Goal: Task Accomplishment & Management: Use online tool/utility

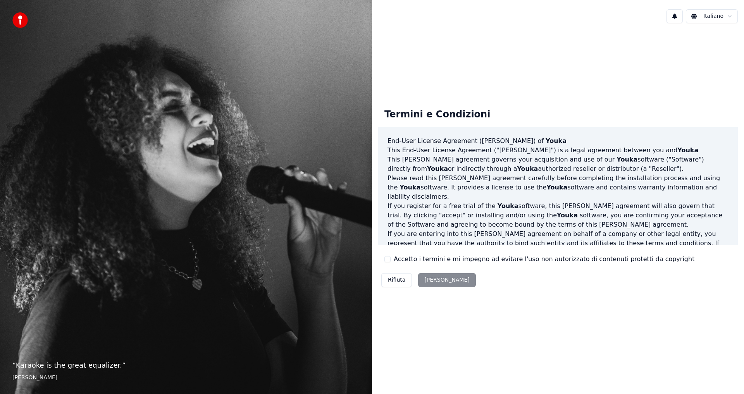
click at [433, 280] on div "Rifiuta Accetta" at bounding box center [428, 280] width 101 height 20
click at [386, 256] on button "Accetto i termini e mi impegno ad evitare l'uso non autorizzato di contenuti pr…" at bounding box center [388, 259] width 6 height 6
click at [432, 281] on button "Accetta" at bounding box center [446, 280] width 57 height 14
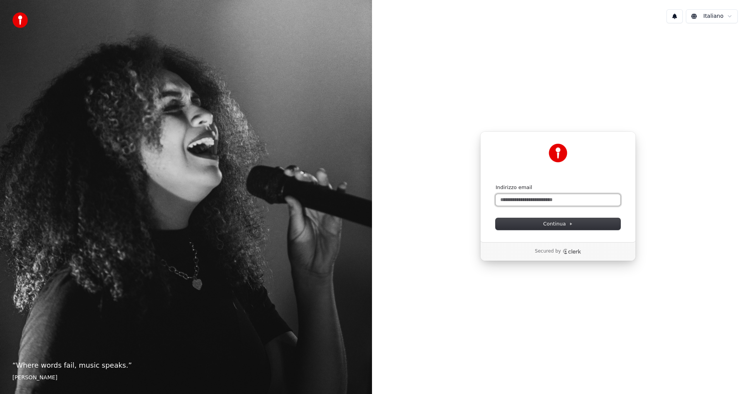
click at [539, 201] on input "Indirizzo email" at bounding box center [558, 200] width 125 height 12
click at [560, 226] on span "Continua" at bounding box center [558, 224] width 29 height 7
type input "**********"
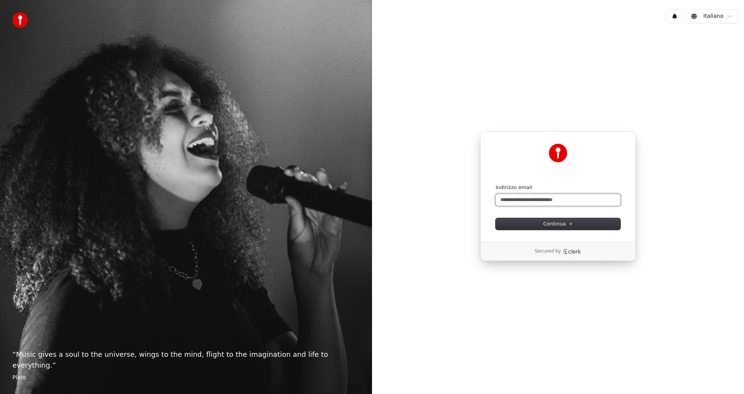
click at [518, 196] on input "Indirizzo email" at bounding box center [558, 200] width 125 height 12
click at [539, 200] on input "**********" at bounding box center [558, 200] width 125 height 12
click at [556, 224] on span "Continua" at bounding box center [558, 224] width 29 height 7
type input "**********"
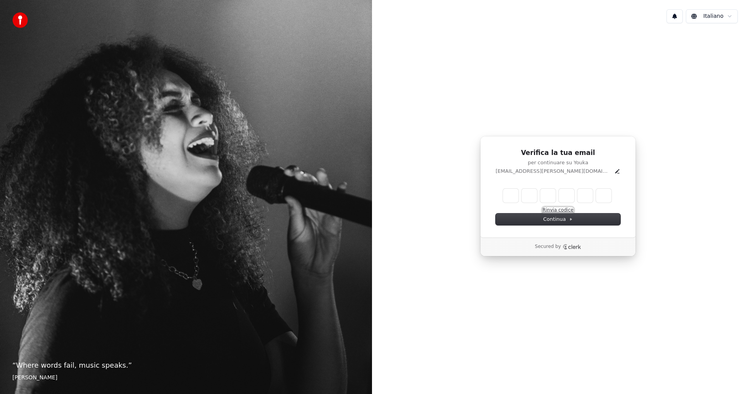
click at [560, 208] on button "Rinvia codice" at bounding box center [558, 210] width 31 height 6
type input "*"
type input "**"
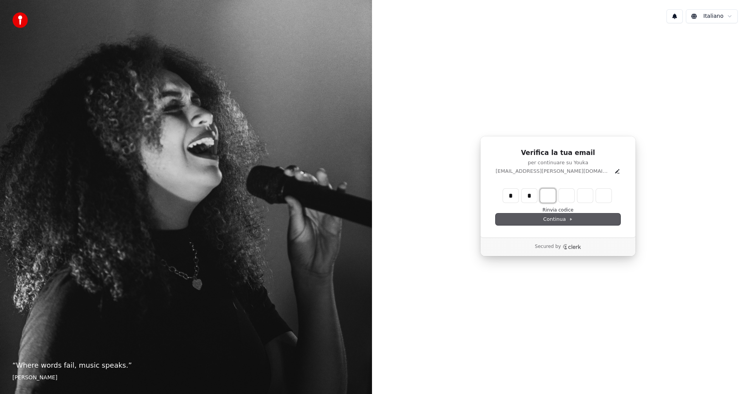
type input "*"
type input "***"
type input "*"
type input "****"
type input "*"
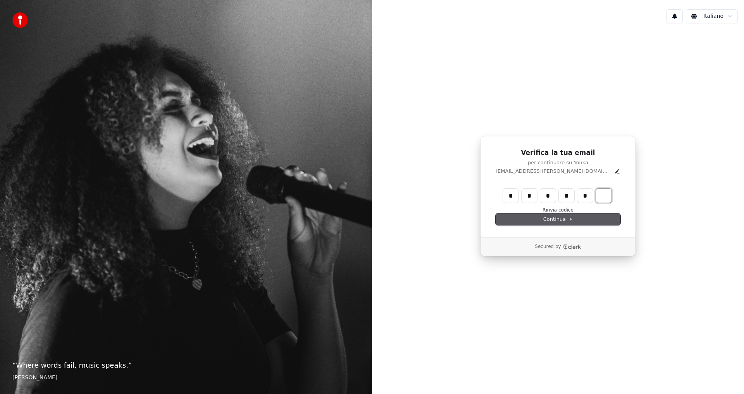
type input "******"
type input "*"
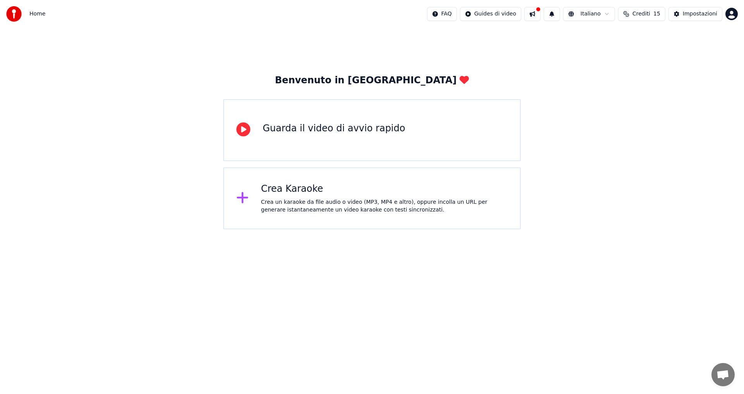
click at [307, 204] on div "Crea un karaoke da file audio o video (MP3, MP4 e altro), oppure incolla un URL…" at bounding box center [384, 207] width 247 height 16
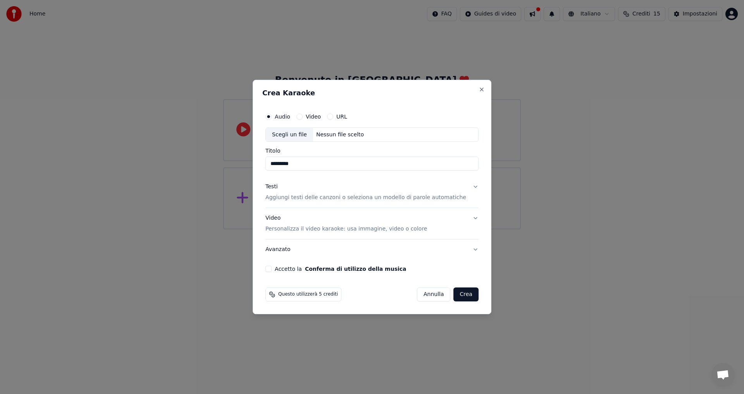
drag, startPoint x: 317, startPoint y: 166, endPoint x: 245, endPoint y: 158, distance: 71.8
click at [245, 158] on body "Home FAQ Guides di video Italiano Crediti 15 Impostazioni Benvenuto in Youka Gu…" at bounding box center [372, 115] width 744 height 230
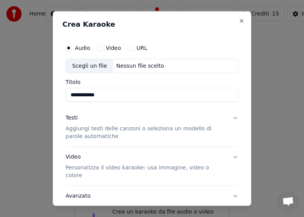
click at [90, 63] on div "Scegli un file" at bounding box center [89, 66] width 47 height 14
type input "**********"
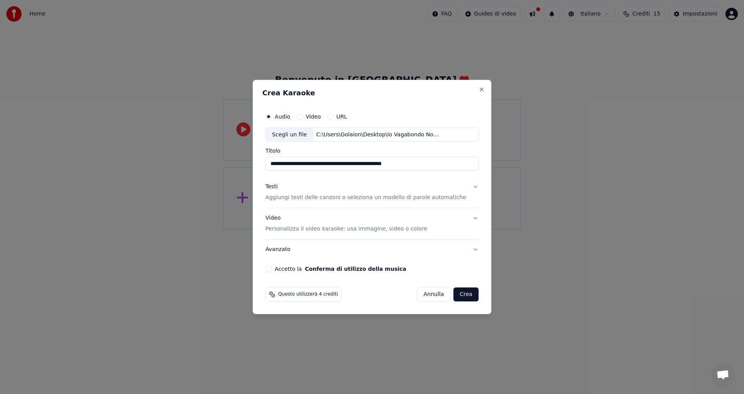
click at [344, 198] on p "Aggiungi testi delle canzoni o seleziona un modello di parole automatiche" at bounding box center [366, 198] width 201 height 8
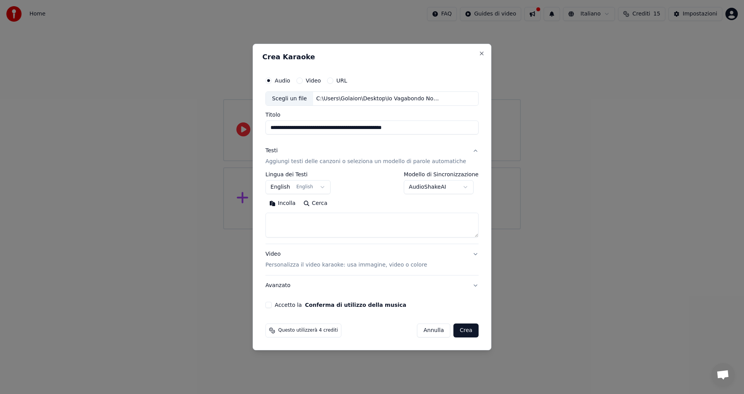
click at [331, 189] on button "English English" at bounding box center [298, 188] width 65 height 14
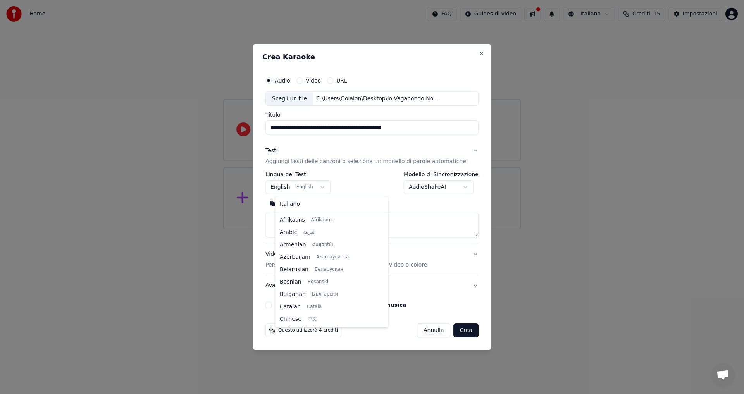
scroll to position [62, 0]
select select "**"
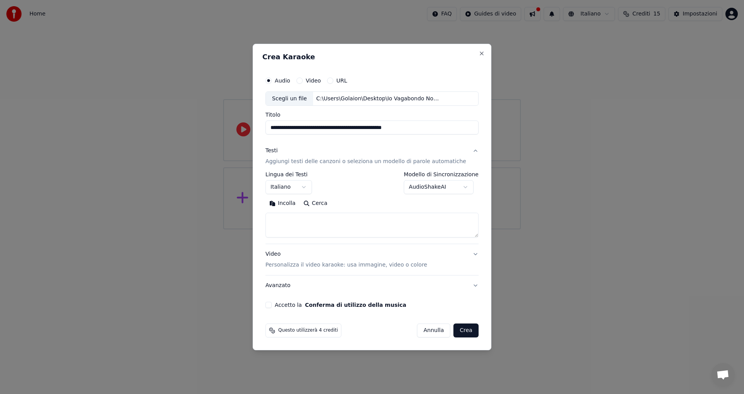
drag, startPoint x: 287, startPoint y: 206, endPoint x: 288, endPoint y: 217, distance: 11.0
drag, startPoint x: 306, startPoint y: 219, endPoint x: 329, endPoint y: 231, distance: 26.2
click at [293, 206] on button "Incolla" at bounding box center [283, 204] width 34 height 12
click at [384, 266] on p "Personalizza il video karaoke: usa immagine, video o colore" at bounding box center [347, 265] width 162 height 8
type textarea "**********"
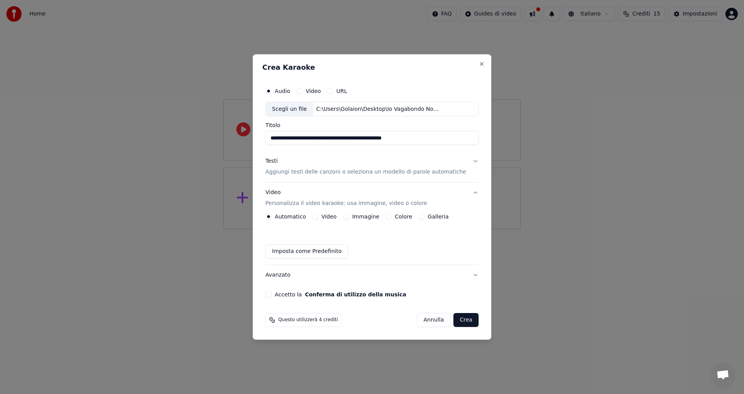
click at [349, 217] on button "Immagine" at bounding box center [346, 217] width 6 height 6
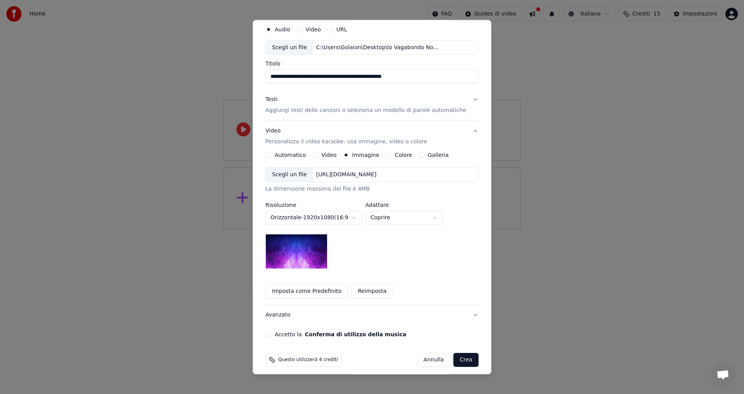
scroll to position [33, 0]
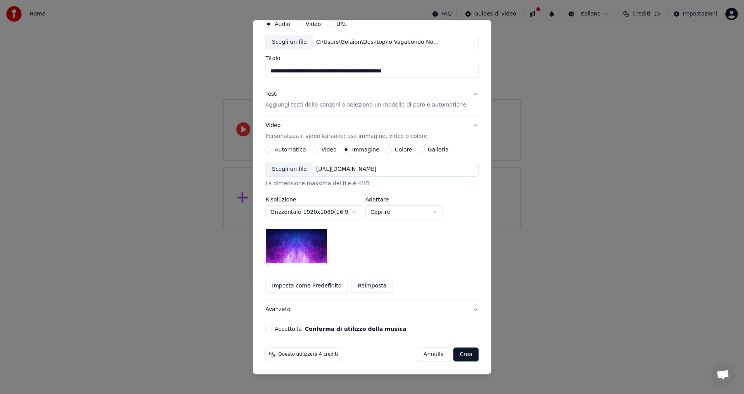
drag, startPoint x: 273, startPoint y: 330, endPoint x: 346, endPoint y: 345, distance: 75.4
click at [272, 330] on button "Accetto la Conferma di utilizzo della musica" at bounding box center [269, 329] width 6 height 6
click at [456, 359] on button "Crea" at bounding box center [466, 355] width 25 height 14
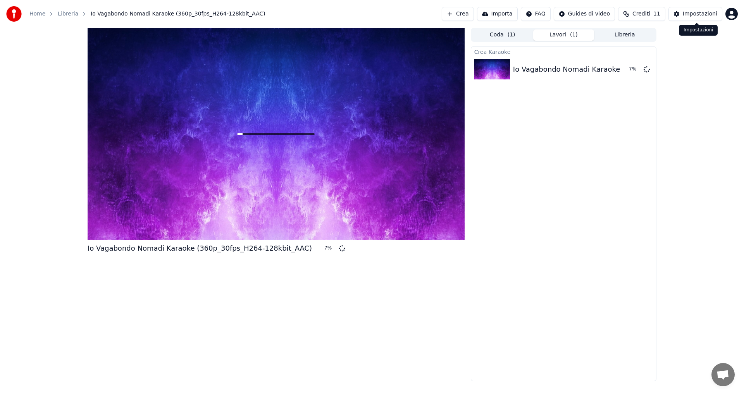
click at [691, 15] on div "Impostazioni" at bounding box center [700, 14] width 35 height 8
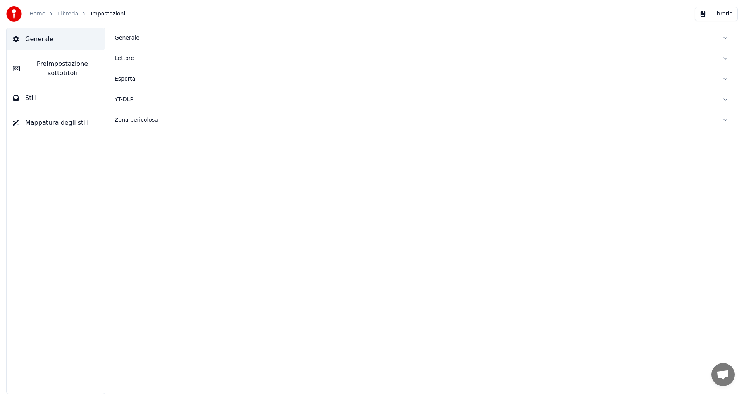
click at [42, 13] on link "Home" at bounding box center [37, 14] width 16 height 8
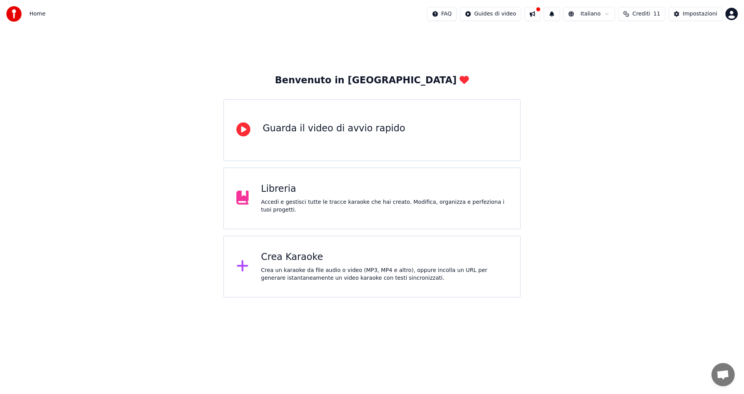
click at [537, 16] on button at bounding box center [533, 14] width 16 height 14
click at [537, 14] on button at bounding box center [533, 14] width 16 height 14
click at [23, 12] on div at bounding box center [16, 14] width 20 height 16
click at [743, 192] on div "Benvenuto in Youka Guarda il video di avvio rapido Libreria Accedi e gestisci t…" at bounding box center [372, 163] width 744 height 270
click at [647, 94] on div "Benvenuto in Youka Guarda il video di avvio rapido Libreria Accedi e gestisci t…" at bounding box center [372, 163] width 744 height 270
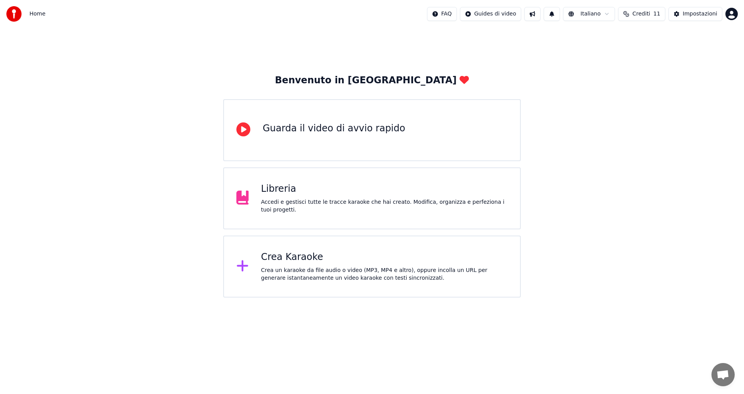
drag, startPoint x: 9, startPoint y: 1, endPoint x: 153, endPoint y: 31, distance: 146.9
click at [153, 31] on div "Benvenuto in Youka Guarda il video di avvio rapido Libreria Accedi e gestisci t…" at bounding box center [372, 163] width 744 height 270
click at [35, 10] on span "Home" at bounding box center [37, 14] width 16 height 8
click at [22, 17] on div "Home" at bounding box center [25, 14] width 39 height 16
drag, startPoint x: 12, startPoint y: 17, endPoint x: 200, endPoint y: 100, distance: 205.7
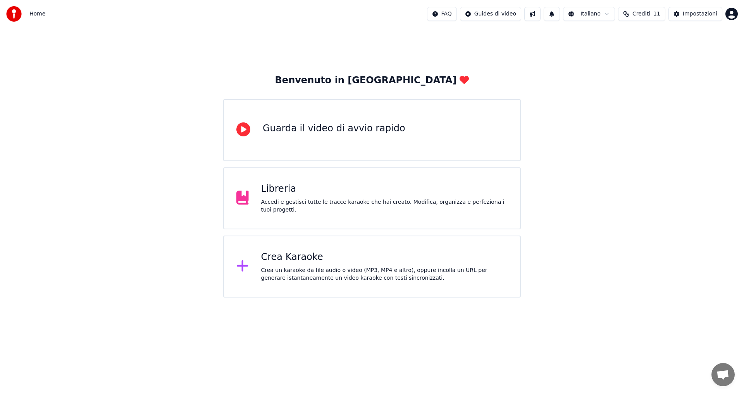
click at [12, 17] on img at bounding box center [14, 14] width 16 height 16
click at [275, 268] on div "Crea un karaoke da file audio o video (MP3, MP4 e altro), oppure incolla un URL…" at bounding box center [384, 275] width 247 height 16
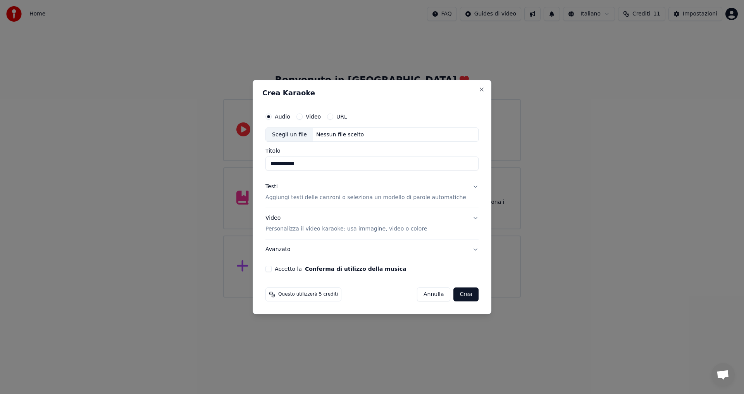
type input "**********"
click at [347, 199] on p "Aggiungi testi delle canzoni o seleziona un modello di parole automatiche" at bounding box center [366, 198] width 201 height 8
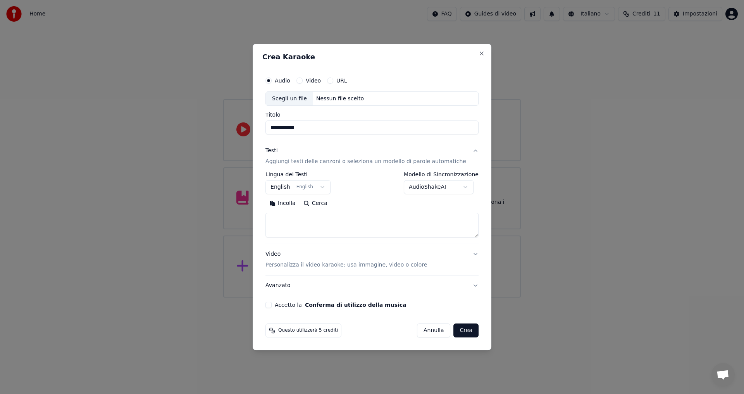
click at [295, 205] on button "Incolla" at bounding box center [283, 204] width 34 height 12
click at [300, 97] on div "Scegli un file" at bounding box center [289, 99] width 47 height 14
type textarea "**********"
type input "**********"
click at [281, 266] on p "Personalizza il video karaoke: usa immagine, video o colore" at bounding box center [347, 265] width 162 height 8
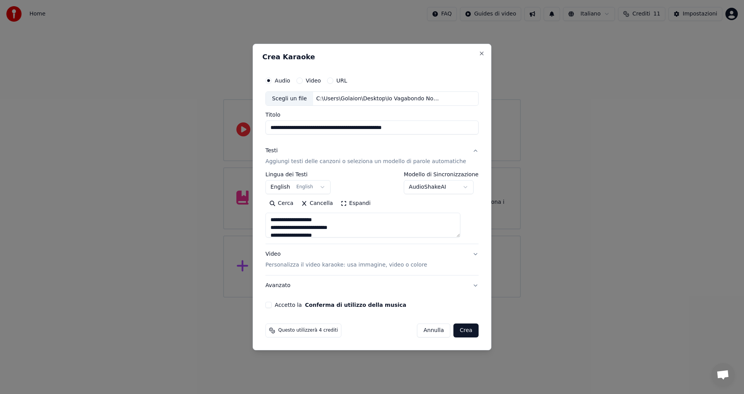
type textarea "**********"
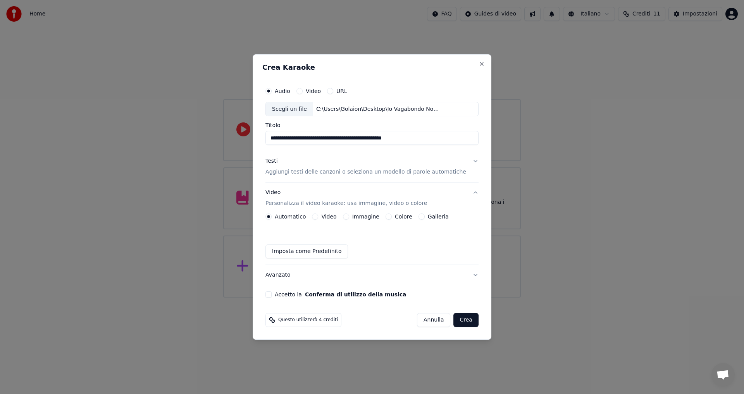
click at [349, 214] on button "Immagine" at bounding box center [346, 217] width 6 height 6
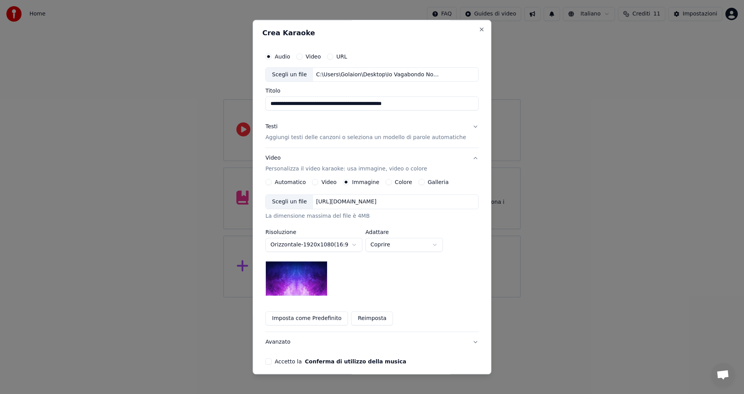
click at [272, 362] on button "Accetto la Conferma di utilizzo della musica" at bounding box center [269, 362] width 6 height 6
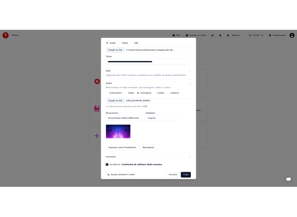
scroll to position [33, 0]
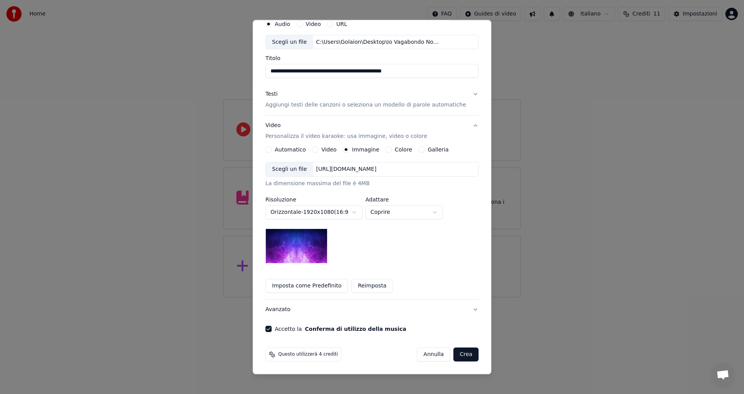
click at [454, 357] on button "Crea" at bounding box center [466, 355] width 25 height 14
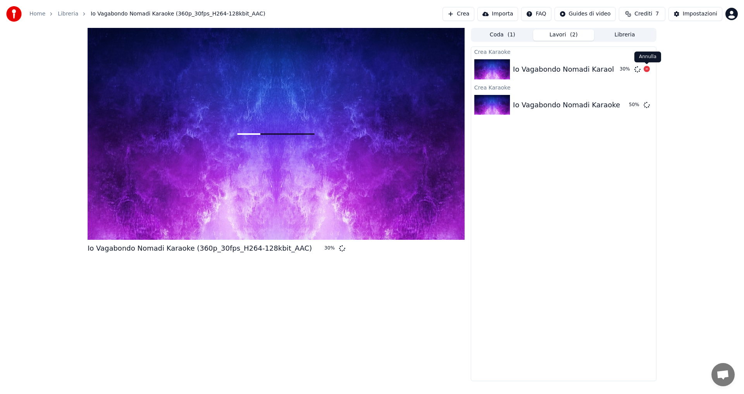
click at [646, 68] on icon at bounding box center [647, 69] width 6 height 6
click at [645, 70] on icon at bounding box center [647, 69] width 6 height 6
click at [647, 69] on icon at bounding box center [647, 69] width 6 height 6
click at [321, 250] on icon at bounding box center [324, 248] width 6 height 6
click at [549, 103] on div "Io Vagabondo Nomadi Karaoke (360p_30fps_H264-128kbit_AAC)" at bounding box center [625, 105] width 224 height 11
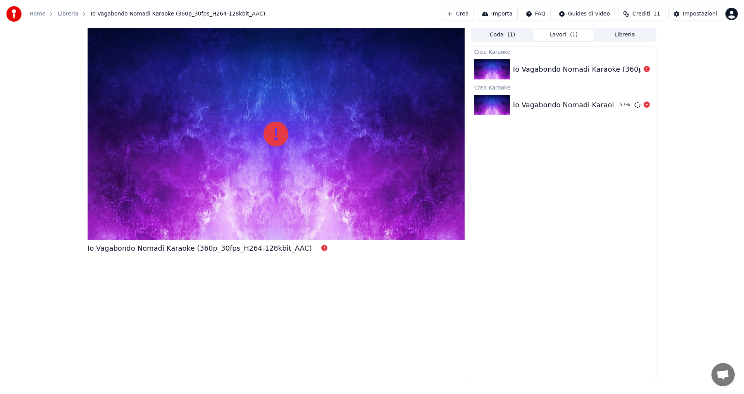
click at [520, 104] on div "Io Vagabondo Nomadi Karaoke (360p_30fps_H264-128kbit_AAC)" at bounding box center [625, 105] width 224 height 11
click at [500, 106] on img at bounding box center [493, 105] width 36 height 20
click at [499, 36] on button "Coda ( 1 )" at bounding box center [502, 34] width 61 height 11
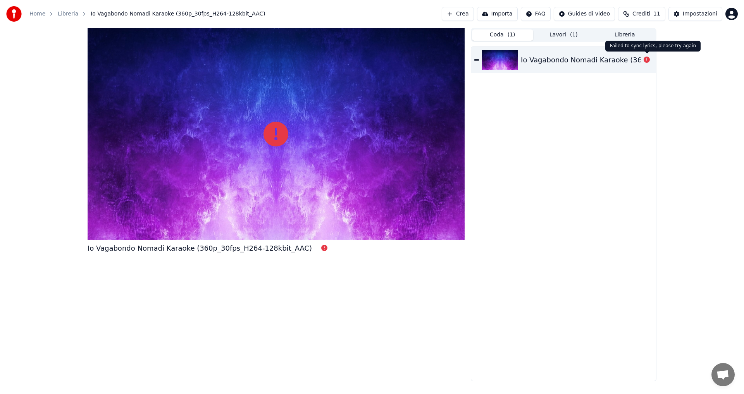
click at [646, 61] on icon at bounding box center [647, 60] width 6 height 6
click at [578, 60] on div "Io Vagabondo Nomadi Karaoke (360p_30fps_H264-128kbit_AAC)" at bounding box center [633, 60] width 224 height 11
click at [476, 60] on icon at bounding box center [477, 60] width 5 height 2
click at [558, 33] on button "Lavori ( 1 )" at bounding box center [563, 34] width 61 height 11
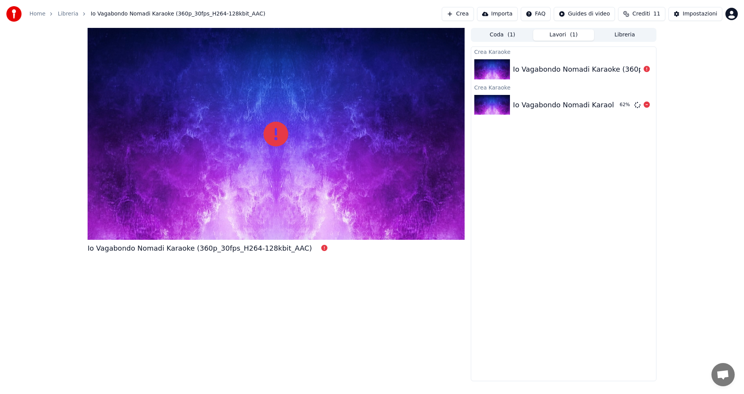
click at [561, 103] on div "Io Vagabondo Nomadi Karaoke (360p_30fps_H264-128kbit_AAC)" at bounding box center [625, 105] width 224 height 11
click at [647, 70] on icon at bounding box center [647, 69] width 6 height 6
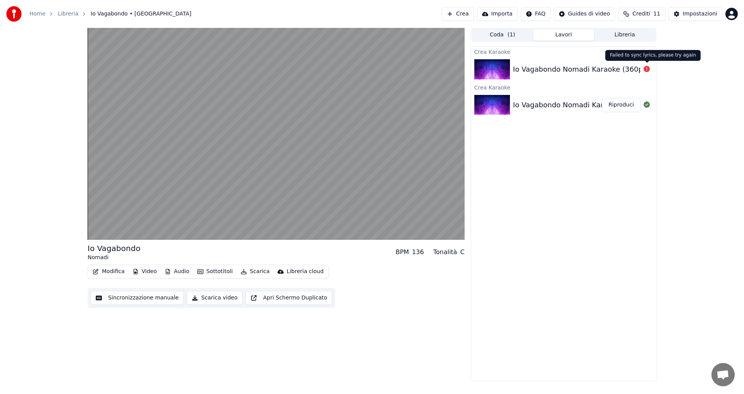
click at [148, 300] on button "Sincronizzazione manuale" at bounding box center [137, 298] width 93 height 14
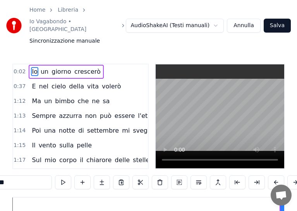
click at [23, 68] on span "0:02" at bounding box center [20, 72] width 12 height 8
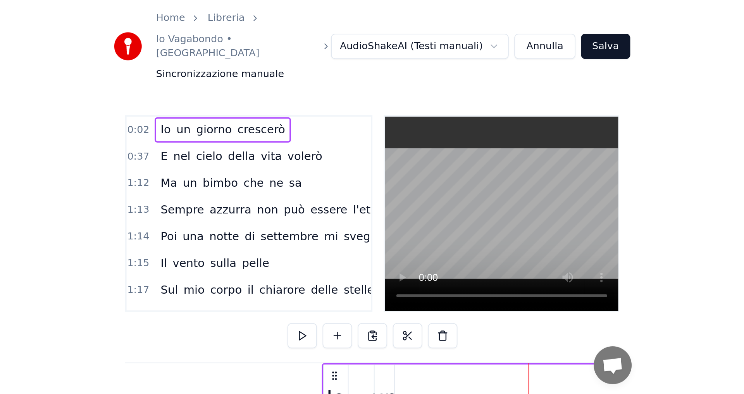
scroll to position [0, 228]
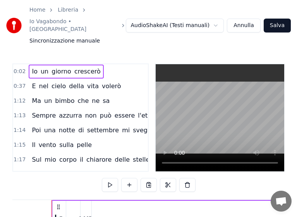
click at [21, 68] on span "0:02" at bounding box center [20, 72] width 12 height 8
click at [19, 68] on span "0:02" at bounding box center [20, 72] width 12 height 8
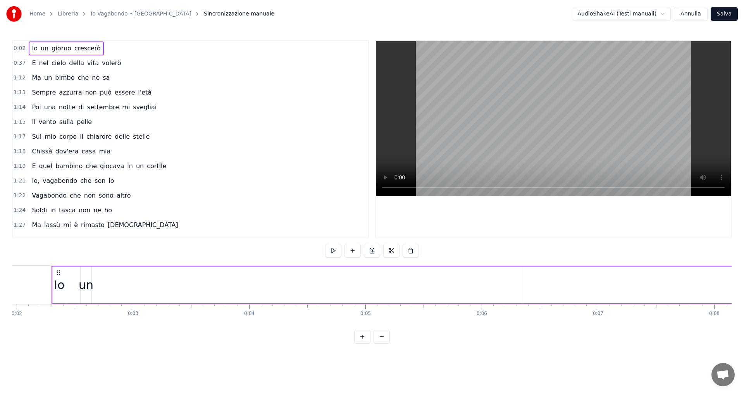
click at [19, 48] on span "0:02" at bounding box center [20, 49] width 12 height 8
drag, startPoint x: 233, startPoint y: 142, endPoint x: 139, endPoint y: 93, distance: 106.6
click at [232, 141] on html "Home Libreria Io Vagabondo • Nomadi Sincronizzazione manuale AudioShakeAI (Test…" at bounding box center [372, 178] width 744 height 356
click at [66, 47] on span "giorno" at bounding box center [61, 48] width 21 height 9
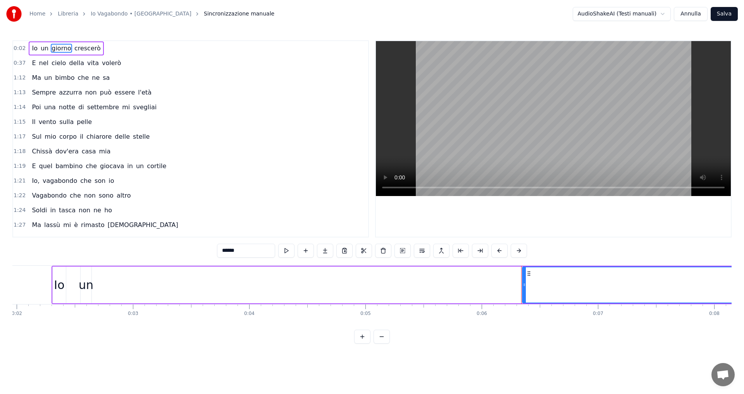
click at [79, 47] on span "crescerò" at bounding box center [88, 48] width 28 height 9
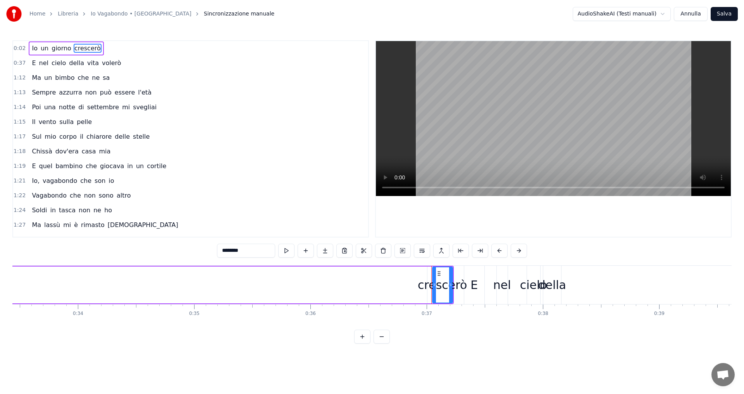
click at [31, 49] on span "Io" at bounding box center [34, 48] width 7 height 9
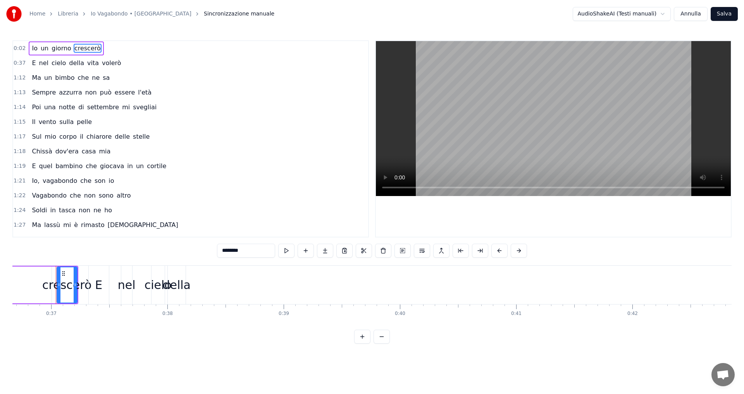
type input "**"
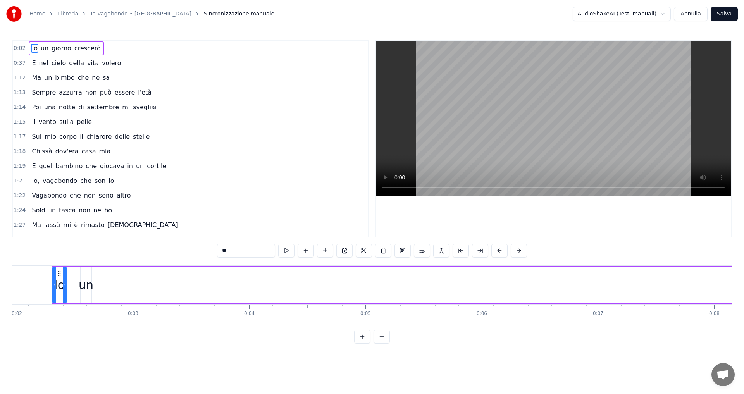
drag, startPoint x: 62, startPoint y: 285, endPoint x: 55, endPoint y: 288, distance: 7.7
click at [63, 292] on div at bounding box center [64, 285] width 3 height 35
drag, startPoint x: 53, startPoint y: 283, endPoint x: 49, endPoint y: 307, distance: 24.0
click at [49, 307] on div "Io un giorno crescerò E nel cielo della vita volerò Ma un bimbo che ne sa Sempr…" at bounding box center [372, 295] width 720 height 58
drag, startPoint x: 56, startPoint y: 287, endPoint x: 445, endPoint y: 302, distance: 388.7
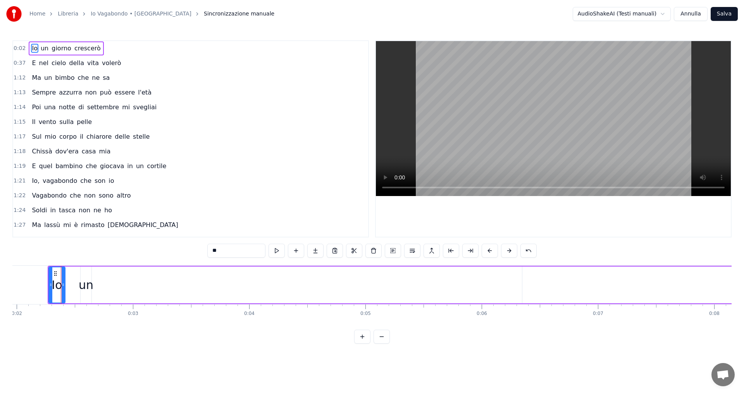
click at [57, 45] on span "giorno" at bounding box center [61, 48] width 21 height 9
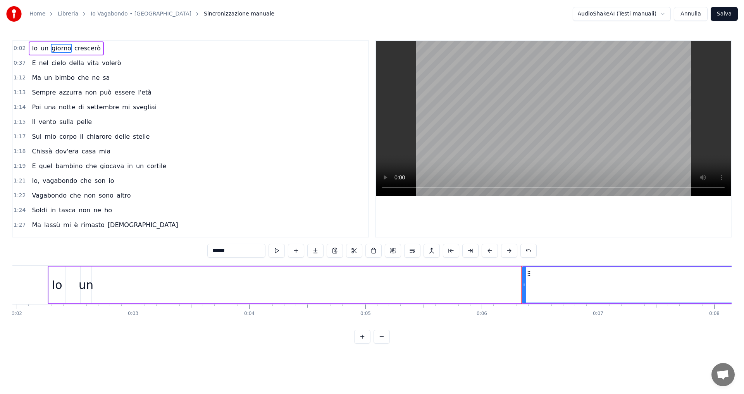
click at [35, 47] on span "Io" at bounding box center [34, 48] width 7 height 9
type input "**"
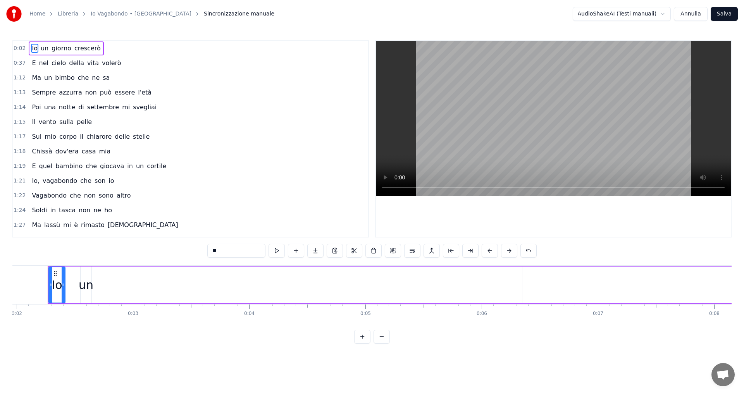
scroll to position [0, 224]
drag, startPoint x: 389, startPoint y: 291, endPoint x: 315, endPoint y: 289, distance: 73.7
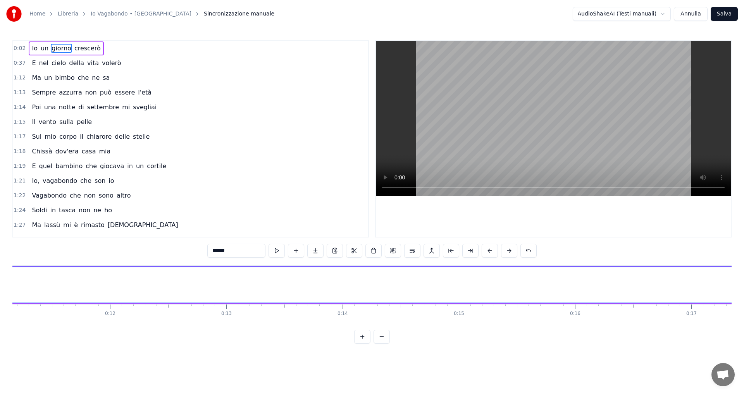
scroll to position [0, 1639]
click at [34, 49] on span "Io" at bounding box center [34, 48] width 7 height 9
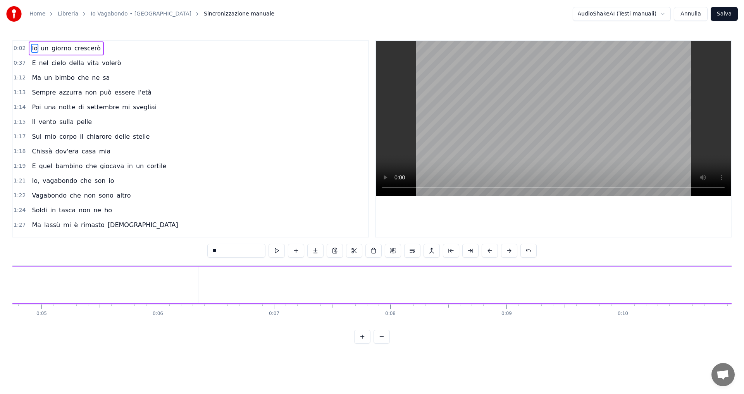
scroll to position [0, 224]
click at [64, 292] on div "Io" at bounding box center [60, 284] width 10 height 17
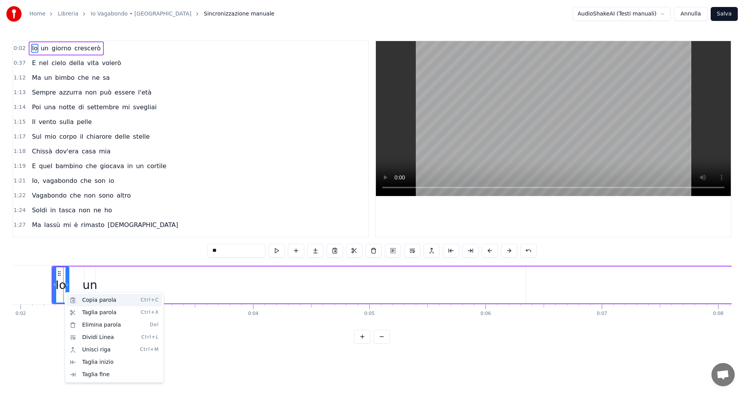
click at [104, 302] on div "Copia parola Ctrl+C" at bounding box center [114, 300] width 95 height 12
click at [84, 309] on div "Taglia parola Ctrl+X" at bounding box center [115, 310] width 95 height 12
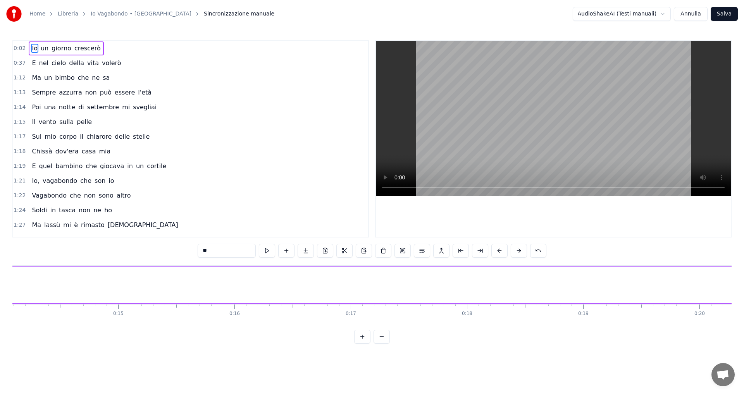
scroll to position [0, 1599]
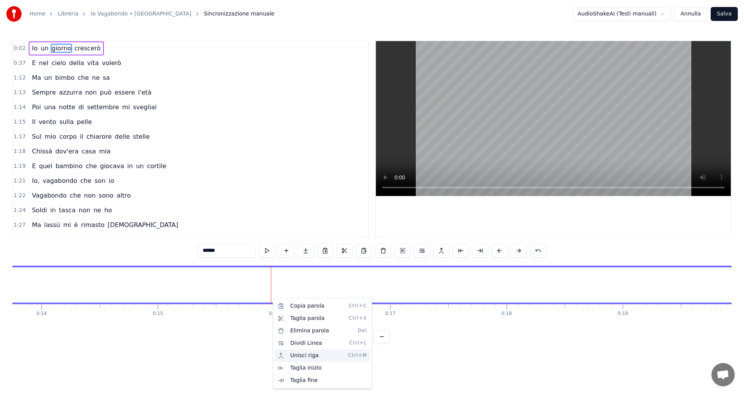
click at [309, 358] on div "Unisci riga Ctrl+M" at bounding box center [322, 356] width 95 height 12
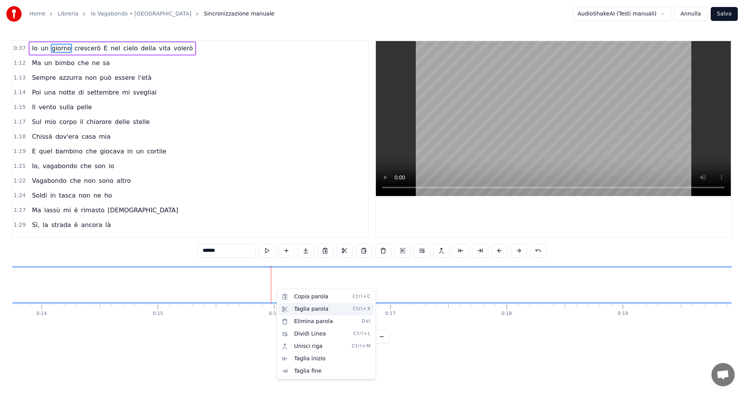
click at [308, 313] on div "Taglia parola Ctrl+X" at bounding box center [326, 309] width 95 height 12
click at [103, 49] on span "E" at bounding box center [105, 48] width 5 height 9
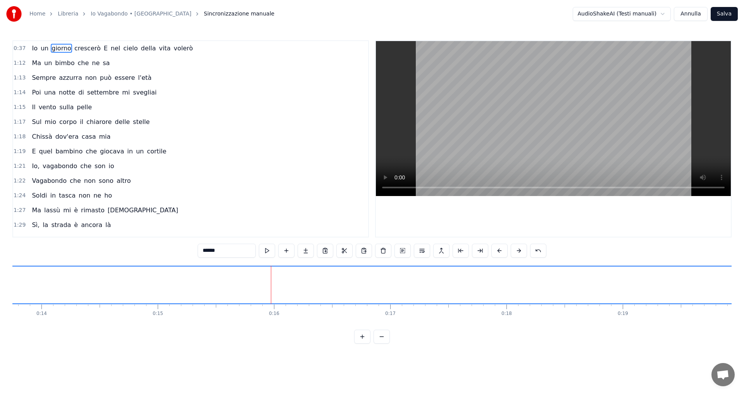
click at [103, 47] on span "E" at bounding box center [105, 48] width 5 height 9
type input "*"
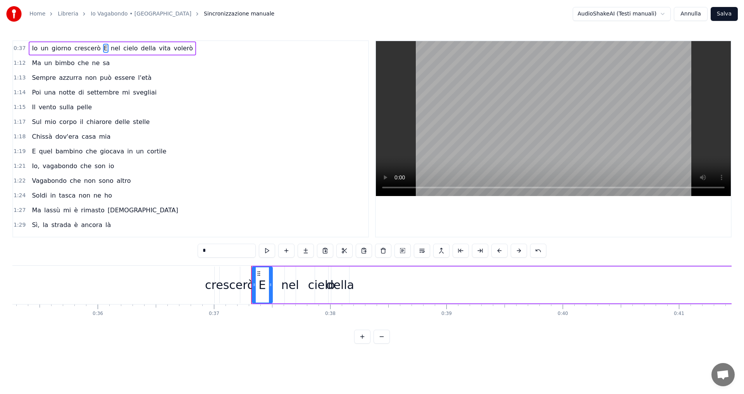
scroll to position [0, 4302]
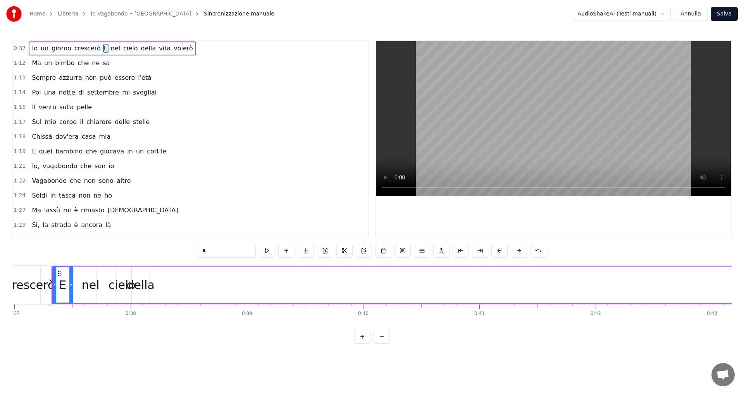
click at [577, 152] on video at bounding box center [553, 118] width 355 height 155
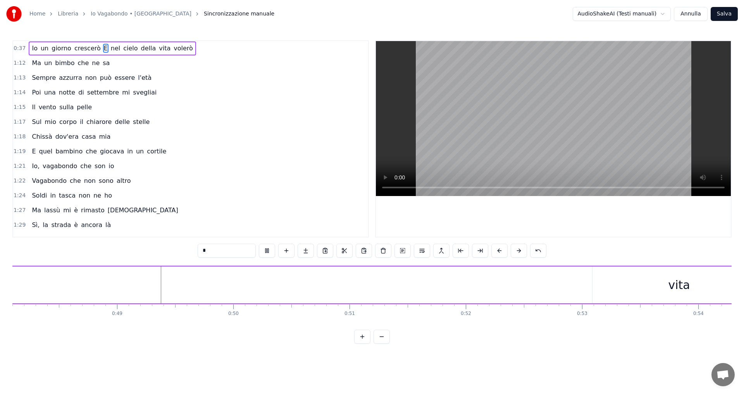
scroll to position [0, 5624]
click at [14, 47] on span "0:37" at bounding box center [20, 49] width 12 height 8
click at [17, 48] on span "0:37" at bounding box center [20, 49] width 12 height 8
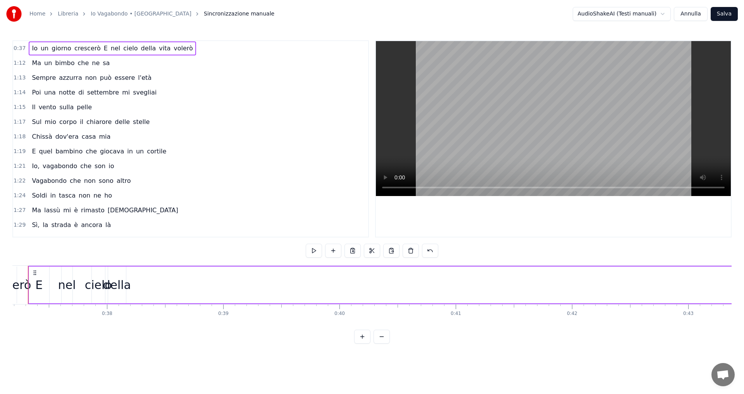
scroll to position [0, 4302]
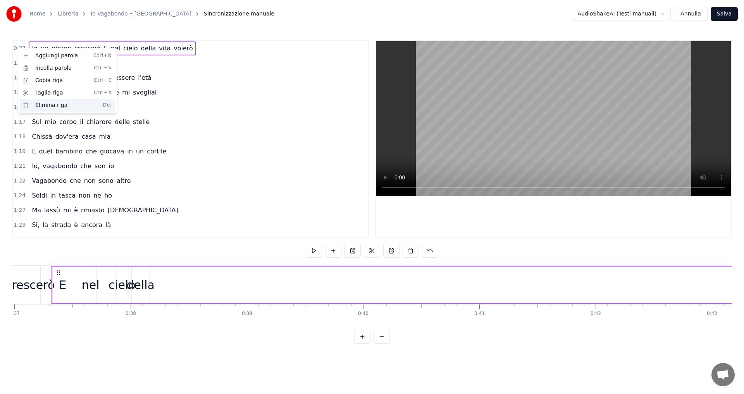
click at [48, 107] on div "Elimina riga Del" at bounding box center [67, 105] width 95 height 12
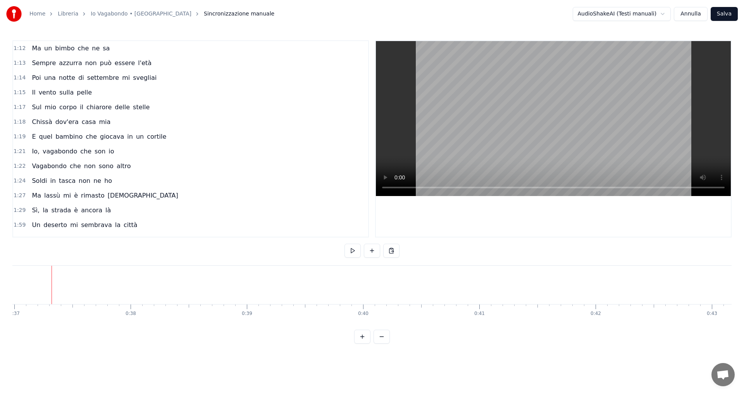
click at [19, 49] on span "1:12" at bounding box center [20, 49] width 12 height 8
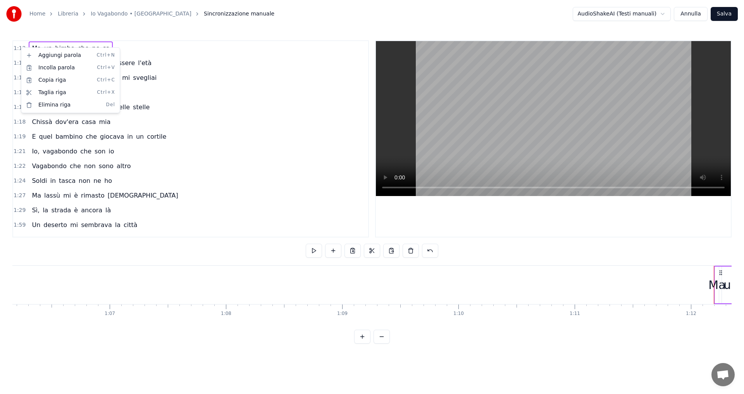
scroll to position [0, 8358]
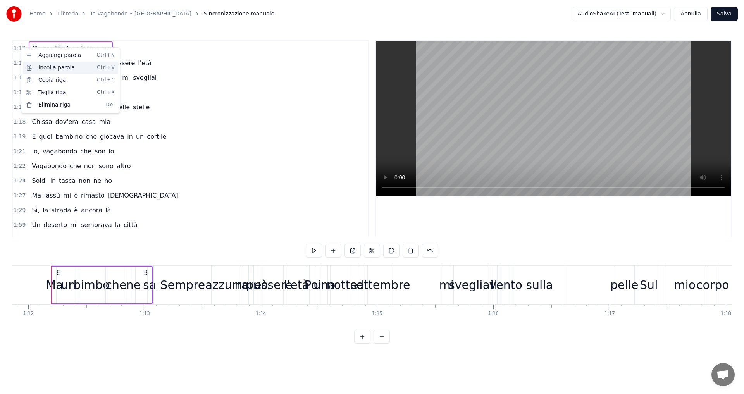
click at [56, 69] on div "Incolla parola Ctrl+V" at bounding box center [70, 68] width 95 height 12
drag, startPoint x: 526, startPoint y: 165, endPoint x: 524, endPoint y: 149, distance: 16.1
click at [526, 165] on video at bounding box center [553, 118] width 355 height 155
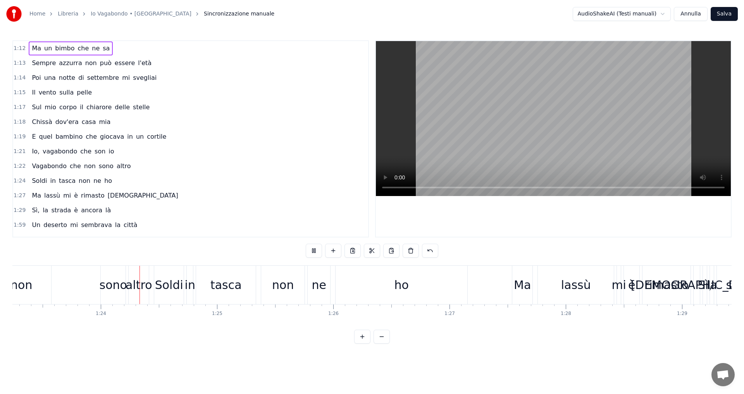
scroll to position [0, 9687]
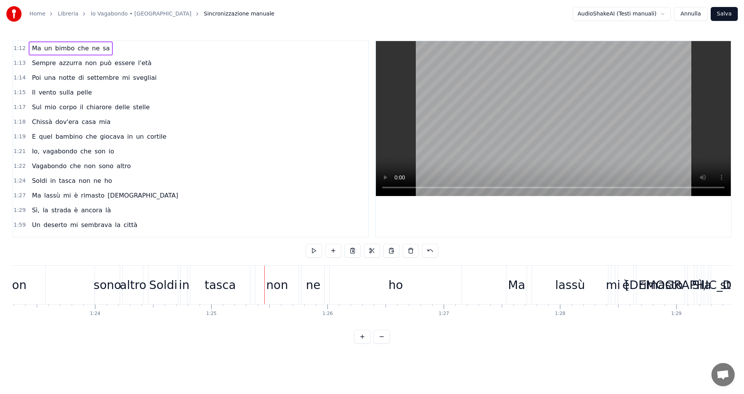
click at [692, 14] on button "Annulla" at bounding box center [691, 14] width 34 height 14
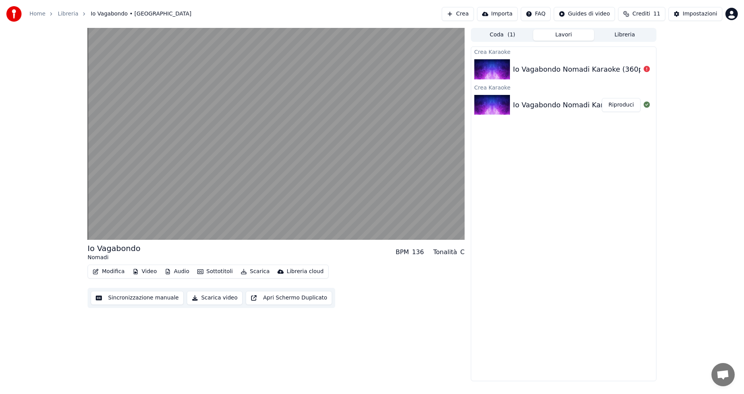
click at [142, 300] on button "Sincronizzazione manuale" at bounding box center [137, 298] width 93 height 14
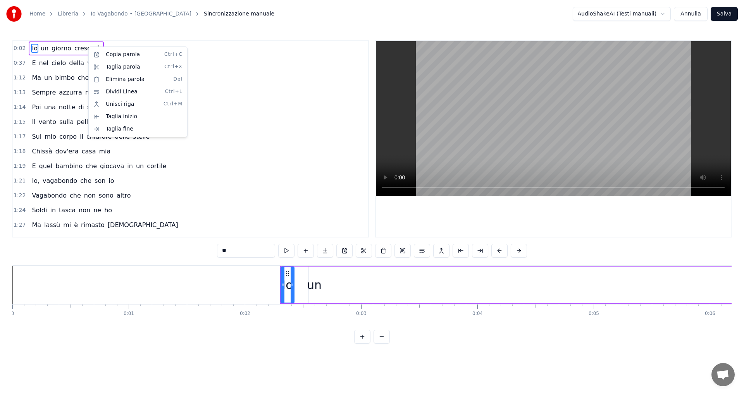
click at [21, 50] on html "Home Libreria Io Vagabondo • Nomadi Sincronizzazione manuale AudioShakeAI (Test…" at bounding box center [372, 178] width 744 height 356
click at [18, 48] on span "0:02" at bounding box center [20, 49] width 12 height 8
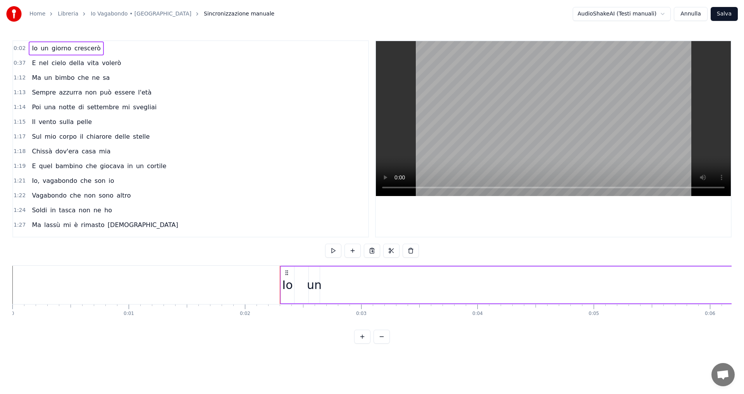
click at [17, 48] on span "0:02" at bounding box center [20, 49] width 12 height 8
click at [17, 49] on span "0:02" at bounding box center [20, 49] width 12 height 8
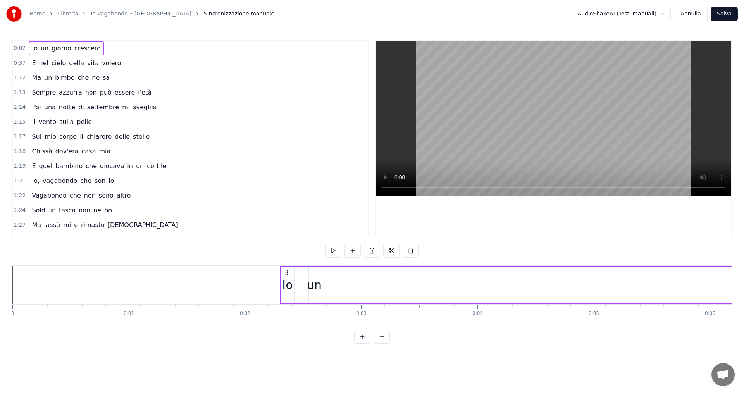
click at [17, 49] on span "0:02" at bounding box center [20, 49] width 12 height 8
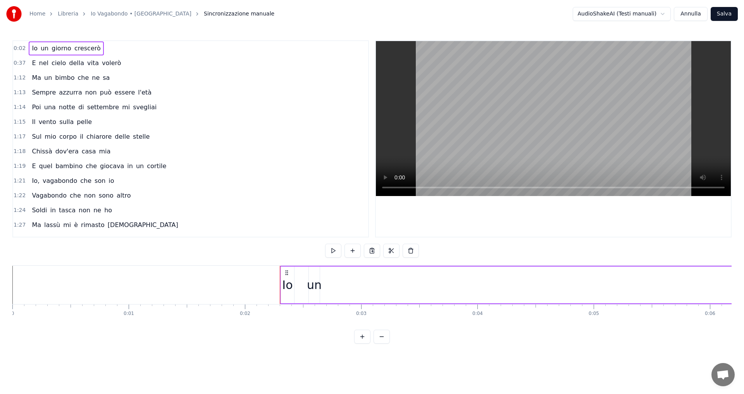
click at [17, 49] on span "0:02" at bounding box center [20, 49] width 12 height 8
click at [364, 344] on button at bounding box center [362, 337] width 16 height 14
click at [363, 344] on button at bounding box center [362, 337] width 16 height 14
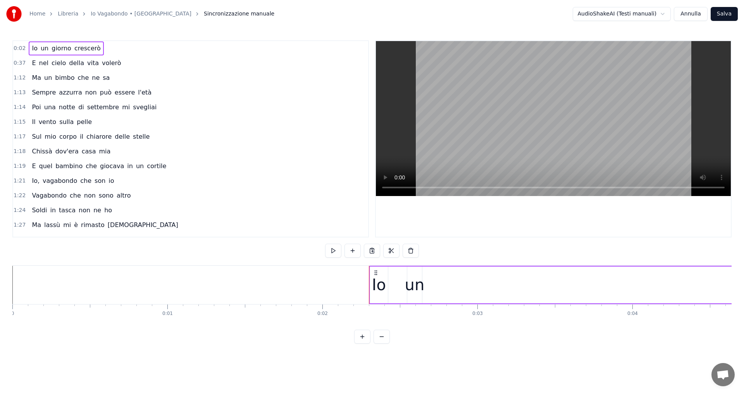
click at [363, 344] on button at bounding box center [362, 337] width 16 height 14
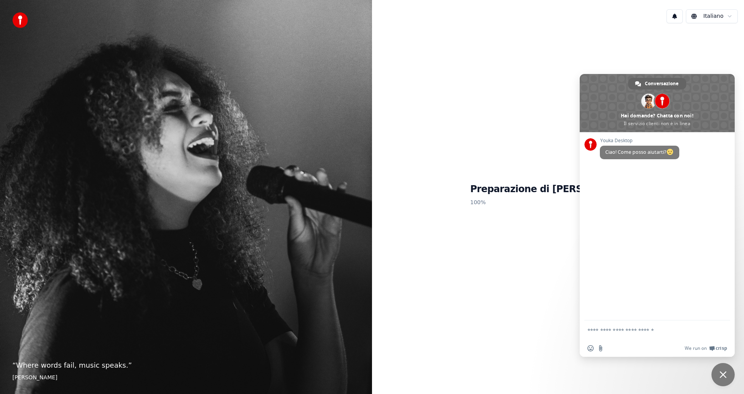
click at [723, 376] on span "Chiudere la chat" at bounding box center [723, 374] width 7 height 7
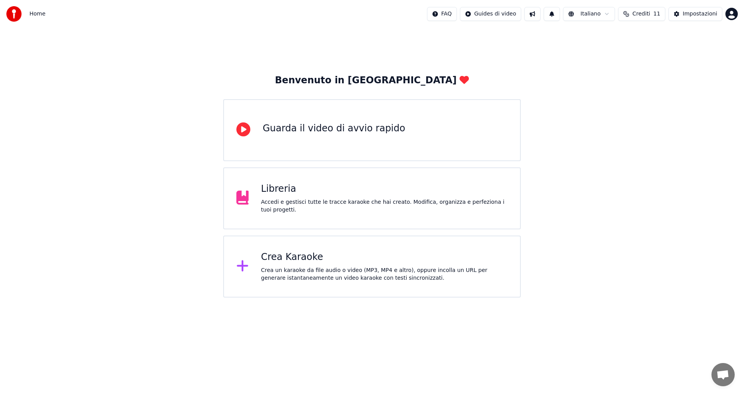
click at [294, 262] on div "Crea Karaoke" at bounding box center [384, 257] width 247 height 12
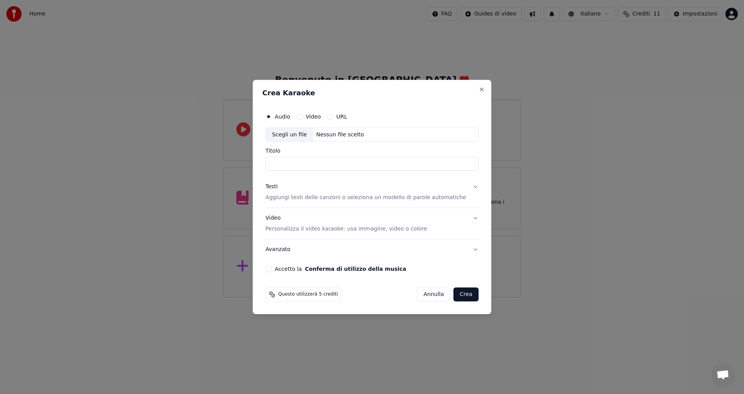
click at [432, 297] on button "Annulla" at bounding box center [434, 295] width 34 height 14
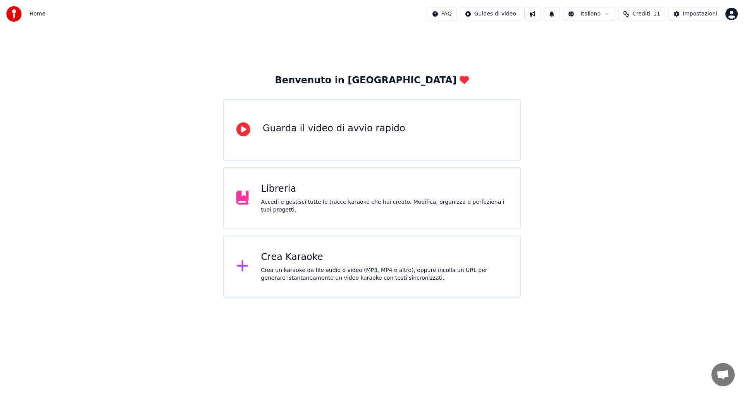
click at [308, 195] on div "Libreria" at bounding box center [384, 189] width 247 height 12
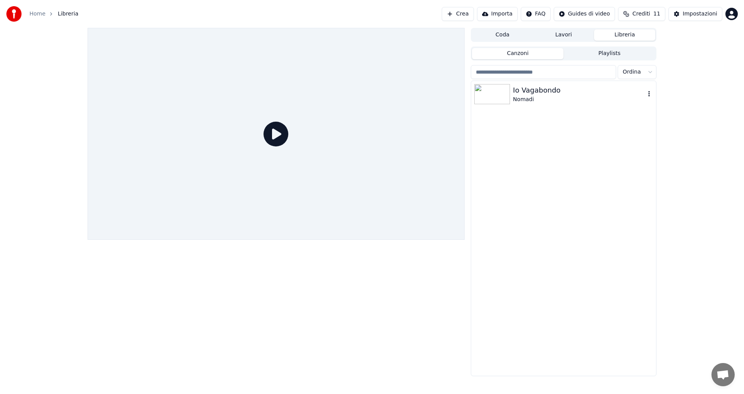
click at [506, 88] on img at bounding box center [493, 94] width 36 height 20
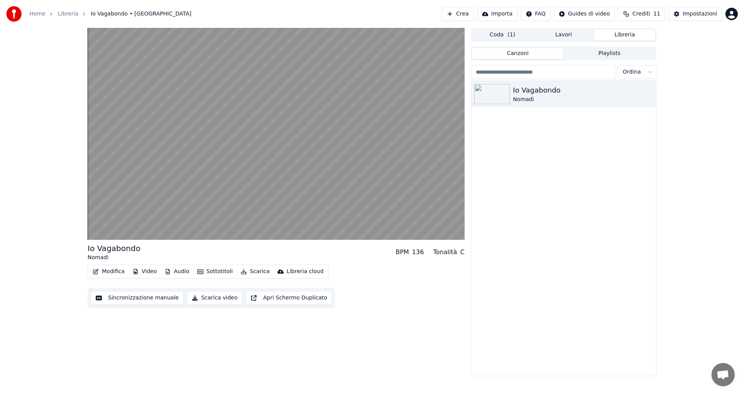
click at [138, 300] on button "Sincronizzazione manuale" at bounding box center [137, 298] width 93 height 14
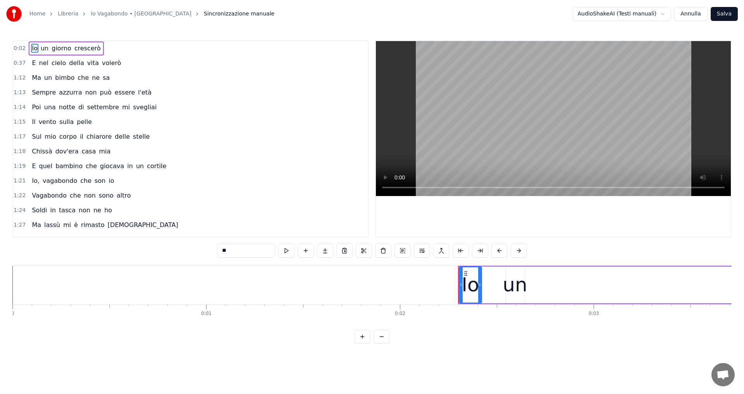
click at [234, 251] on input "**" at bounding box center [246, 251] width 58 height 14
type input "*"
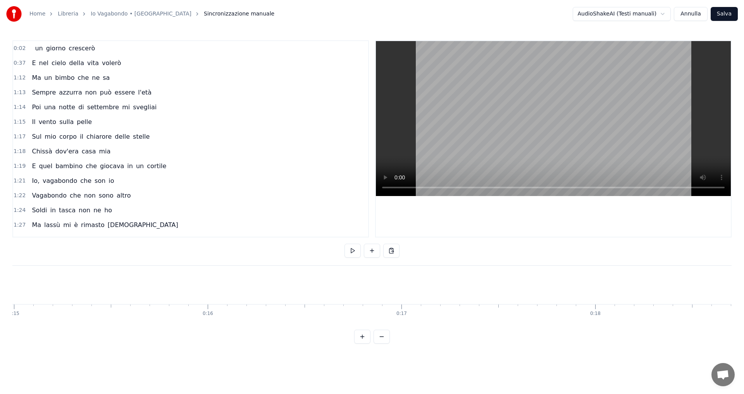
scroll to position [0, 2928]
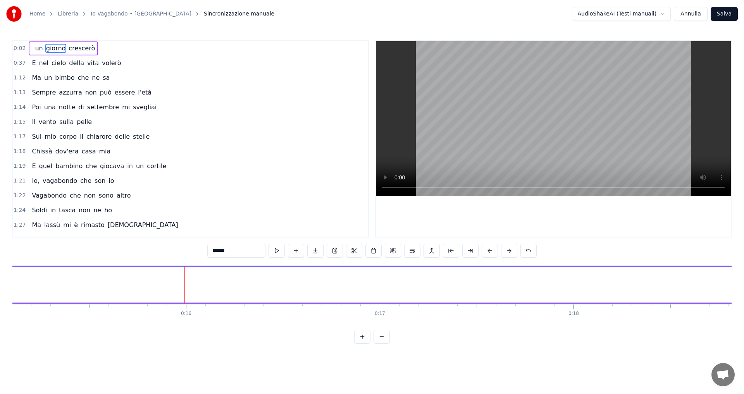
click at [240, 252] on input "******" at bounding box center [236, 251] width 58 height 14
drag, startPoint x: 240, startPoint y: 252, endPoint x: 199, endPoint y: 250, distance: 41.5
click at [199, 250] on div "0:02 un giorno crescerò 0:37 E nel cielo della vita volerò 1:12 Ma un bimbo che…" at bounding box center [372, 192] width 720 height 304
click at [34, 47] on span "un" at bounding box center [38, 48] width 9 height 9
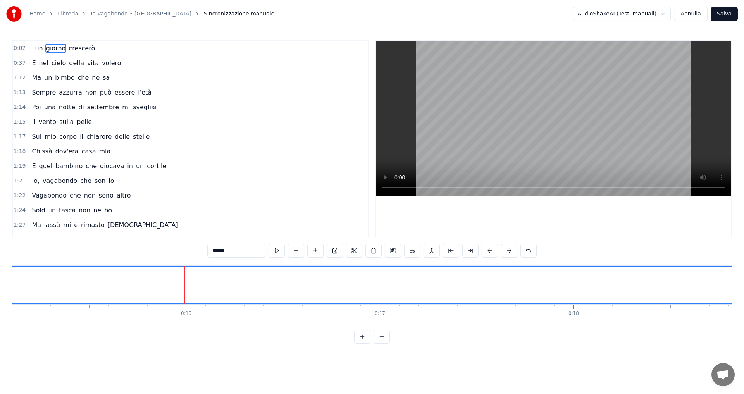
click at [211, 252] on input "******" at bounding box center [236, 251] width 58 height 14
type input "*"
type input "**"
click at [316, 251] on button at bounding box center [315, 251] width 16 height 14
click at [394, 251] on button at bounding box center [393, 251] width 16 height 14
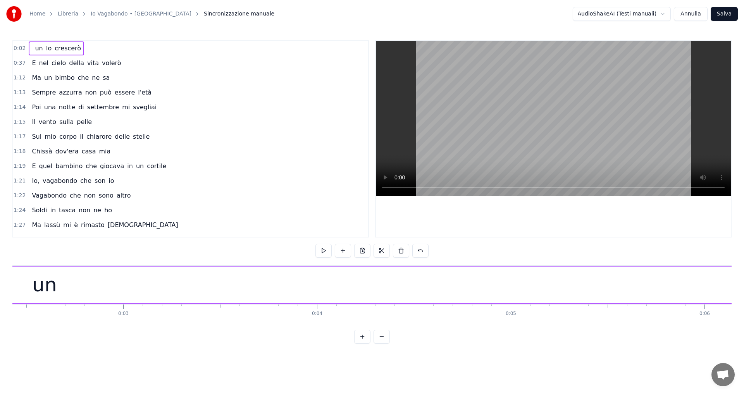
scroll to position [0, 407]
click at [19, 49] on span "0:02" at bounding box center [20, 49] width 12 height 8
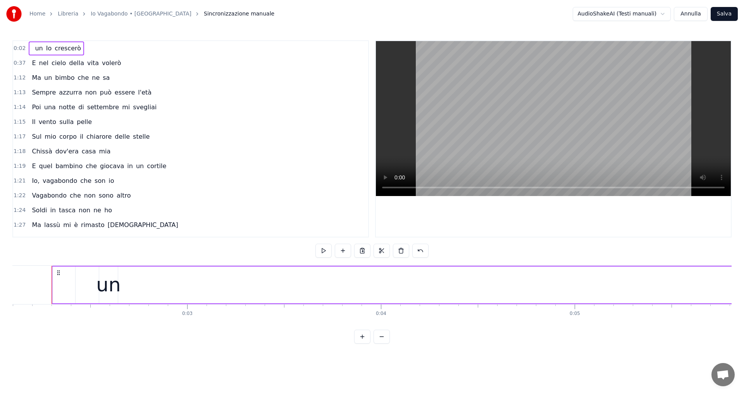
click at [19, 49] on span "0:02" at bounding box center [20, 49] width 12 height 8
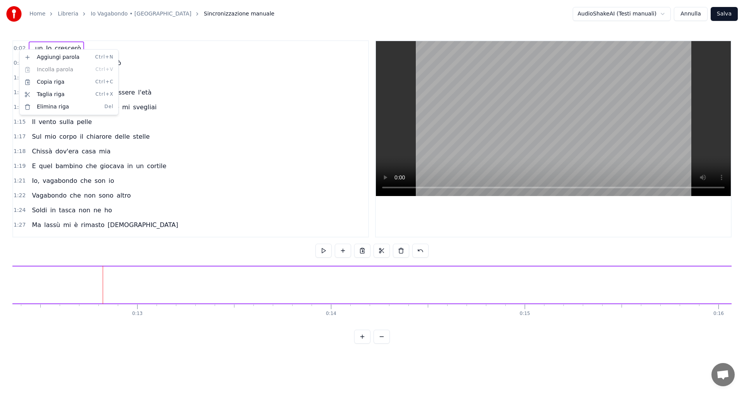
scroll to position [0, 2398]
click at [280, 107] on div "1:14 Poi una notte di settembre mi svegliai" at bounding box center [190, 107] width 355 height 15
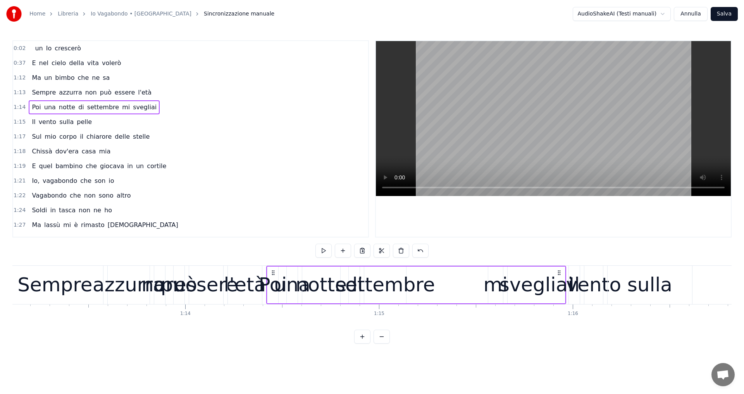
scroll to position [0, 14387]
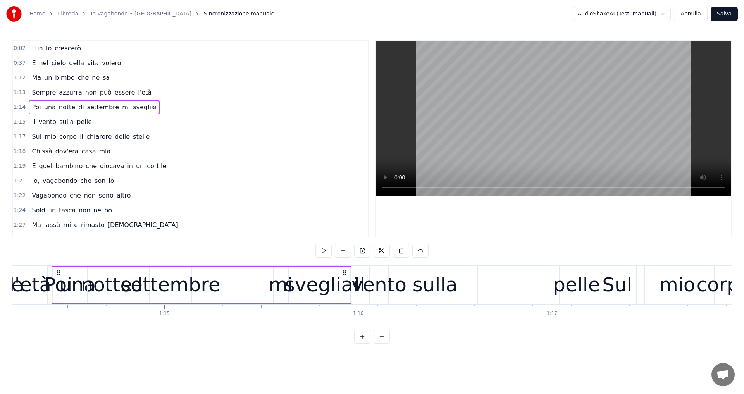
drag, startPoint x: 174, startPoint y: 279, endPoint x: 137, endPoint y: 152, distance: 132.0
click at [236, 275] on div "Poi una notte di settembre mi svegliai" at bounding box center [202, 285] width 300 height 38
click at [75, 95] on div "Sempre azzurra non può essere l'età" at bounding box center [92, 93] width 126 height 14
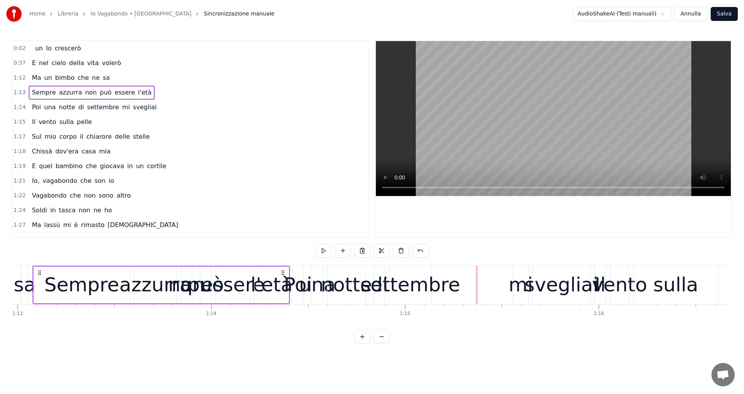
scroll to position [0, 14127]
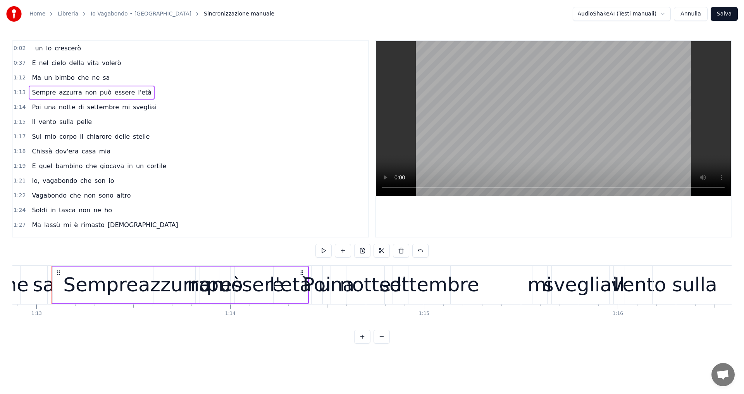
click at [78, 142] on div "Sul mio corpo il chiarore delle stelle" at bounding box center [91, 137] width 124 height 14
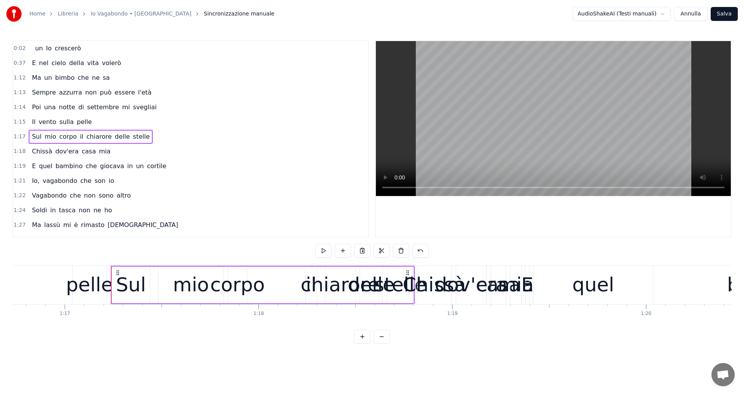
scroll to position [0, 14933]
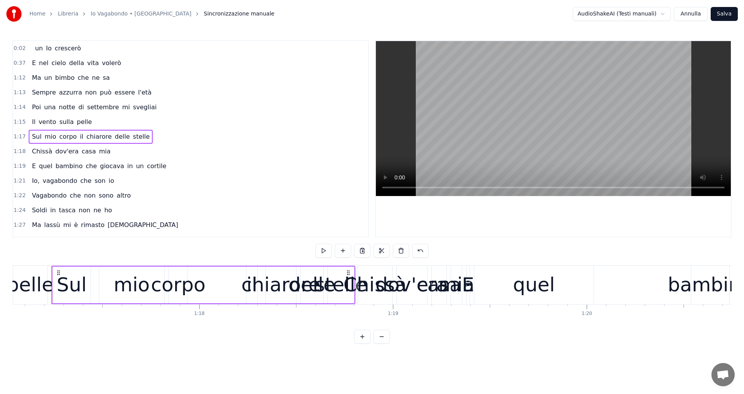
click at [76, 161] on div "E quel bambino che giocava in un cortile" at bounding box center [99, 166] width 141 height 14
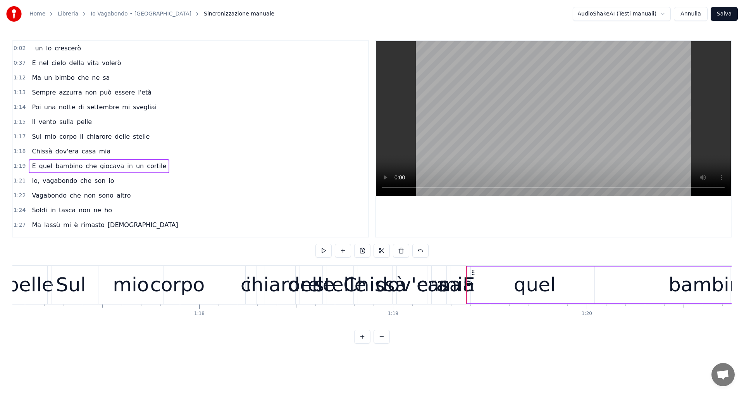
click at [16, 49] on span "0:02" at bounding box center [20, 49] width 12 height 8
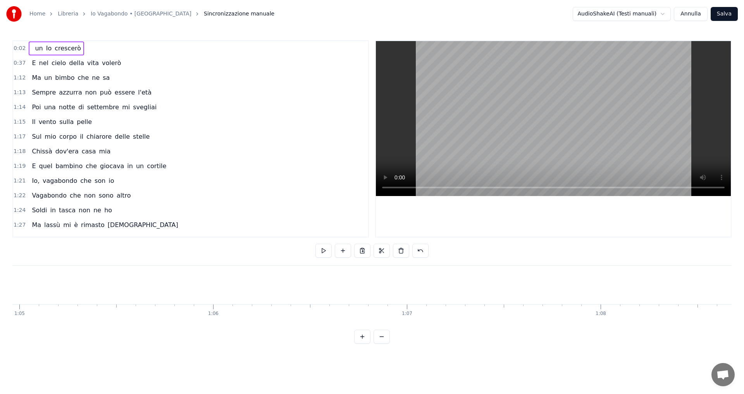
click at [16, 49] on span "0:02" at bounding box center [20, 49] width 12 height 8
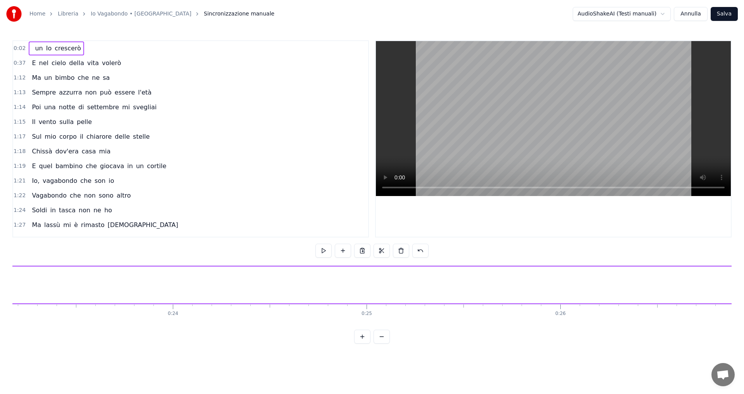
click at [16, 49] on span "0:02" at bounding box center [20, 49] width 12 height 8
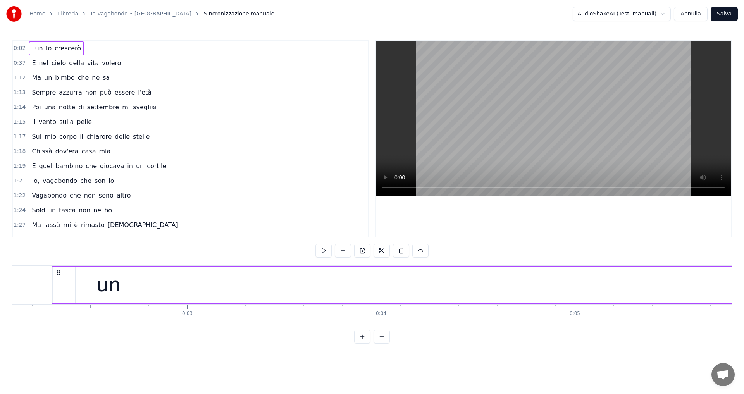
click at [16, 49] on span "0:02" at bounding box center [20, 49] width 12 height 8
click at [154, 67] on html "Home Libreria Io Vagabondo • Nomadi Sincronizzazione manuale AudioShakeAI (Test…" at bounding box center [372, 178] width 744 height 356
click at [29, 48] on div "un Io crescerò" at bounding box center [56, 48] width 55 height 14
click at [31, 48] on span at bounding box center [32, 48] width 2 height 9
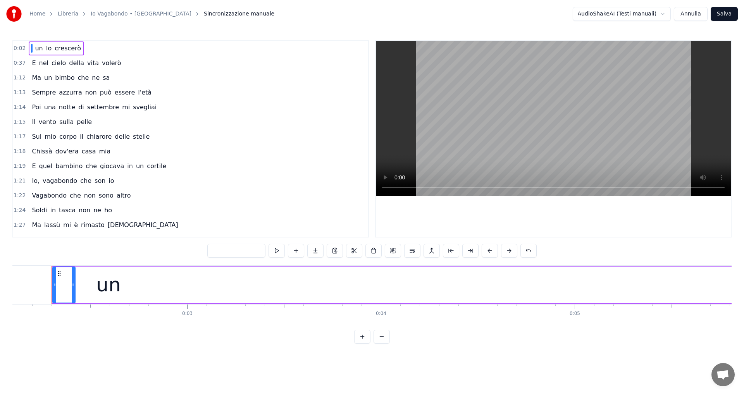
click at [63, 285] on div at bounding box center [64, 285] width 22 height 35
click at [233, 252] on input "text" at bounding box center [236, 251] width 58 height 14
type input "**"
click at [221, 157] on div "1:18 [PERSON_NAME] dov'era casa mia" at bounding box center [190, 151] width 355 height 15
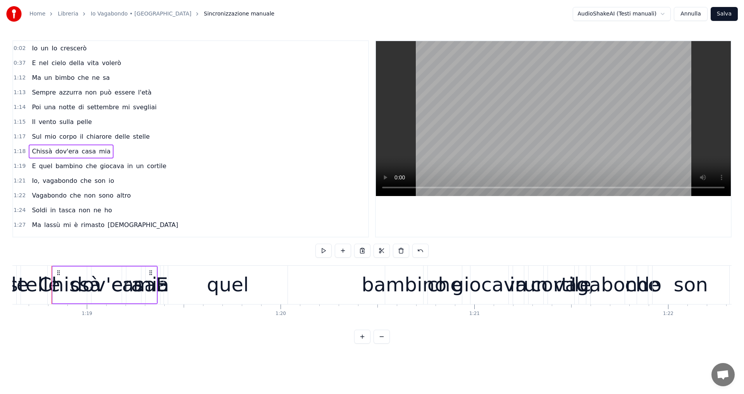
click at [46, 50] on div "Io un Io crescerò" at bounding box center [59, 48] width 61 height 14
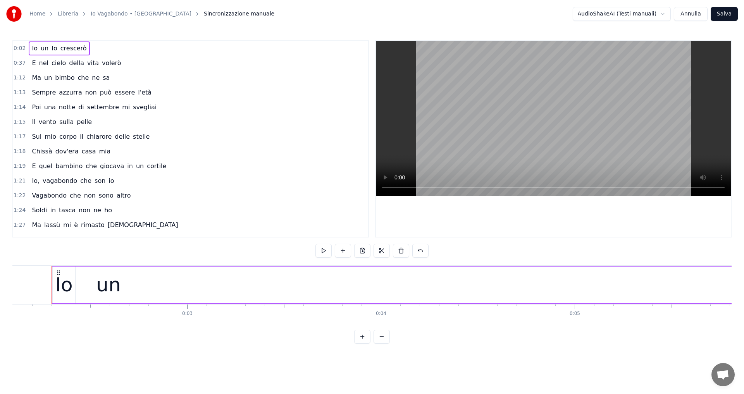
click at [18, 50] on span "0:02" at bounding box center [20, 49] width 12 height 8
click at [20, 47] on span "0:02" at bounding box center [20, 49] width 12 height 8
drag, startPoint x: 53, startPoint y: 282, endPoint x: 113, endPoint y: 295, distance: 61.1
drag, startPoint x: 78, startPoint y: 282, endPoint x: 66, endPoint y: 279, distance: 12.0
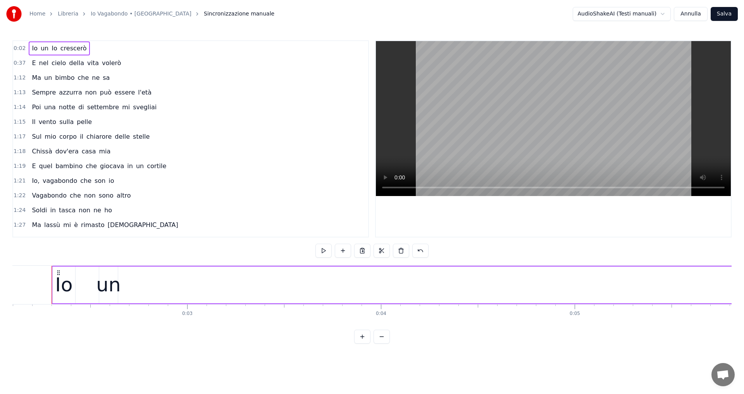
click at [59, 278] on div "Io" at bounding box center [63, 285] width 17 height 29
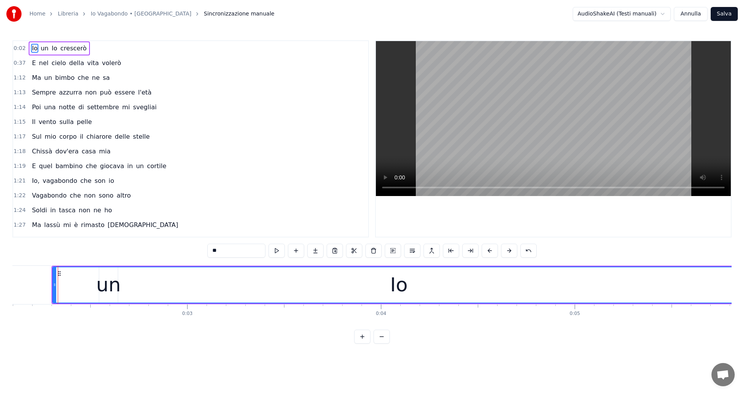
drag, startPoint x: 74, startPoint y: 283, endPoint x: 302, endPoint y: 355, distance: 239.0
click at [744, 307] on div "Home Libreria Io Vagabondo • Nomadi Sincronizzazione manuale AudioShakeAI (Test…" at bounding box center [372, 172] width 744 height 344
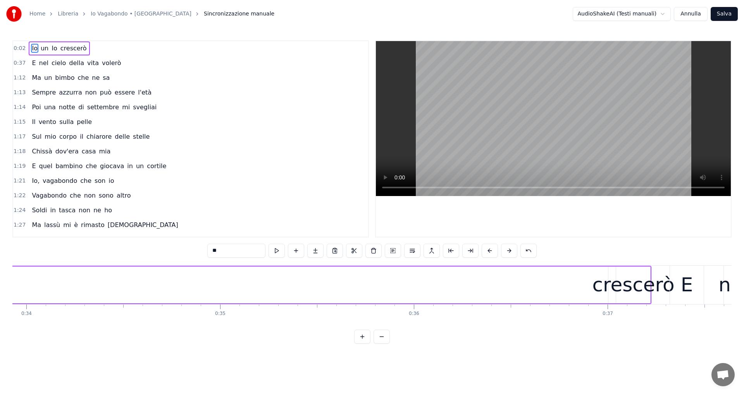
scroll to position [0, 6686]
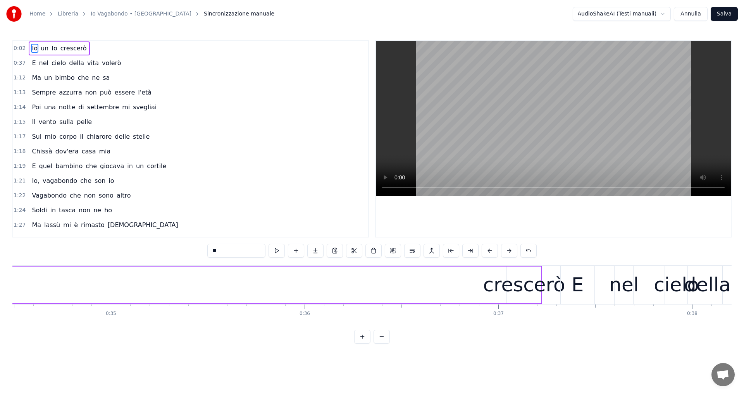
drag, startPoint x: 540, startPoint y: 287, endPoint x: 357, endPoint y: 281, distance: 182.7
drag, startPoint x: 492, startPoint y: 281, endPoint x: 345, endPoint y: 281, distance: 146.2
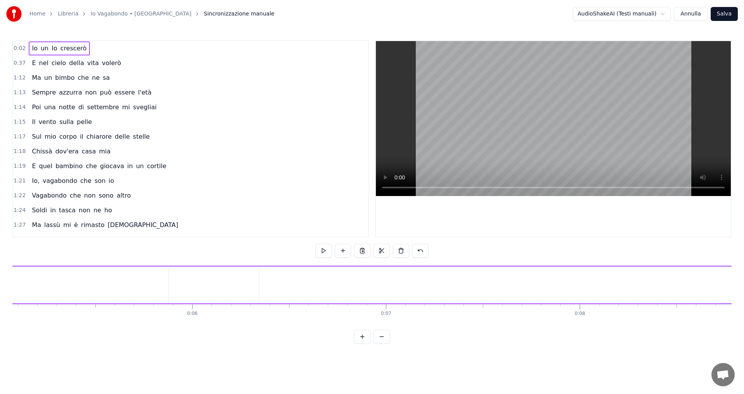
scroll to position [0, 677]
click at [129, 285] on div "Io" at bounding box center [127, 285] width 17 height 29
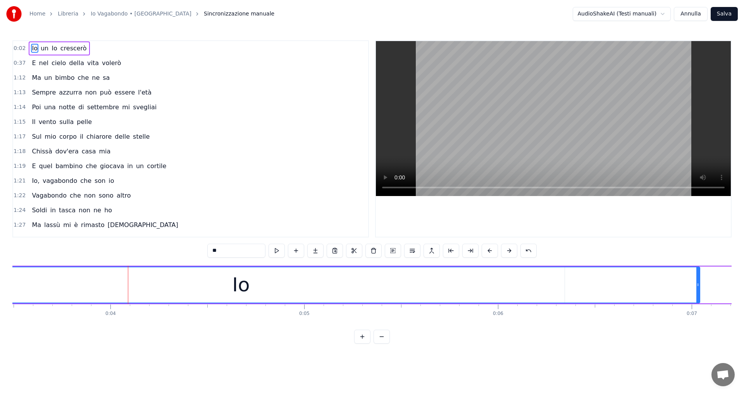
drag, startPoint x: 473, startPoint y: 290, endPoint x: 698, endPoint y: 295, distance: 225.7
click at [698, 295] on div at bounding box center [698, 285] width 3 height 35
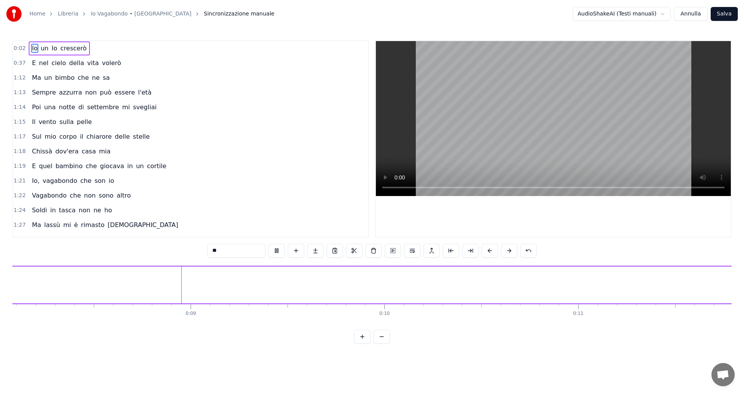
scroll to position [0, 1568]
click at [31, 48] on span "Io" at bounding box center [34, 48] width 7 height 9
click at [51, 48] on span "Io" at bounding box center [54, 48] width 7 height 9
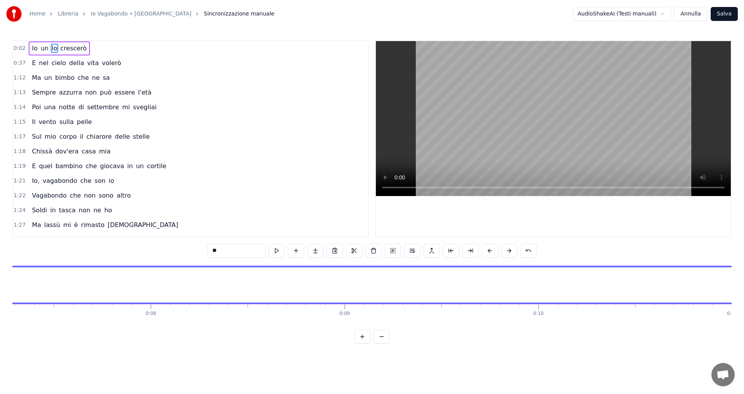
click at [40, 50] on span "un" at bounding box center [44, 48] width 9 height 9
type input "**"
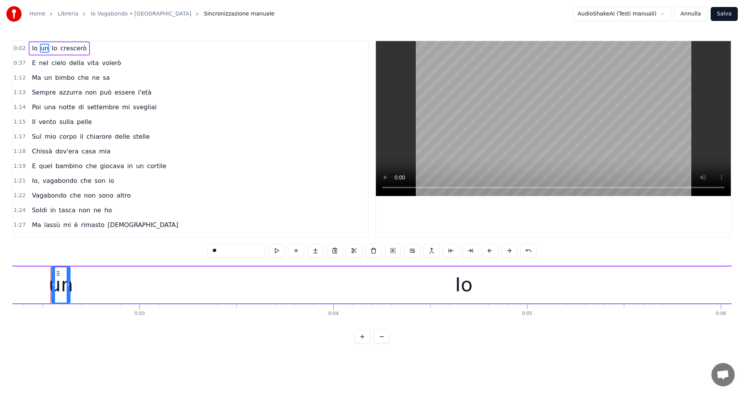
scroll to position [0, 453]
click at [456, 252] on button at bounding box center [451, 251] width 16 height 14
click at [461, 252] on div "**" at bounding box center [372, 251] width 330 height 14
click at [527, 250] on button at bounding box center [529, 251] width 16 height 14
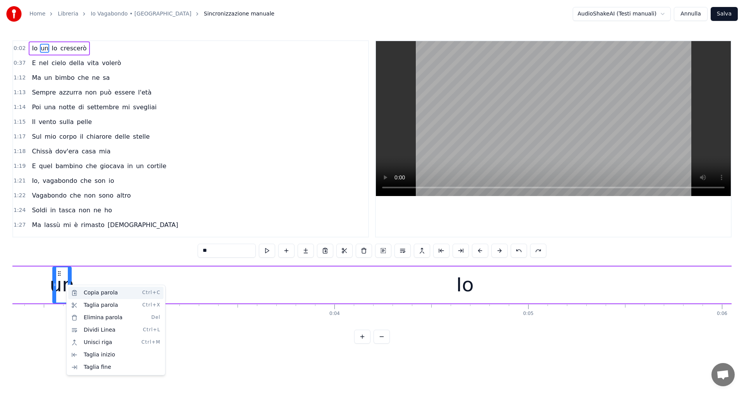
click at [100, 296] on div "Copia parola Ctrl+C" at bounding box center [115, 293] width 95 height 12
click at [99, 302] on div "Taglia parola Ctrl+X" at bounding box center [111, 299] width 95 height 12
click at [97, 322] on div "Elimina parola Del" at bounding box center [113, 317] width 95 height 12
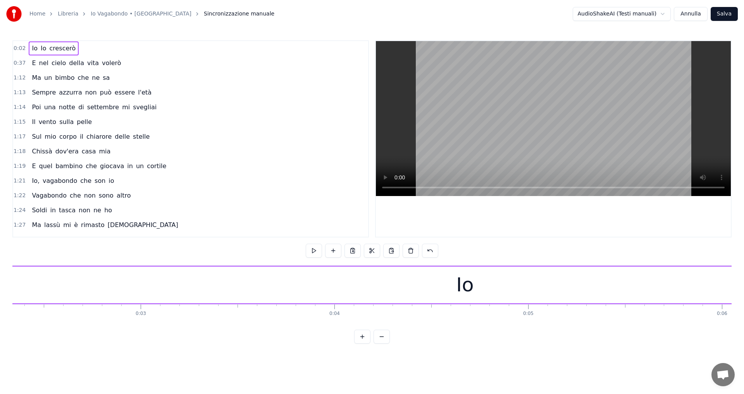
drag, startPoint x: 563, startPoint y: 293, endPoint x: 545, endPoint y: 290, distance: 18.1
click at [545, 290] on div "Io" at bounding box center [465, 285] width 918 height 37
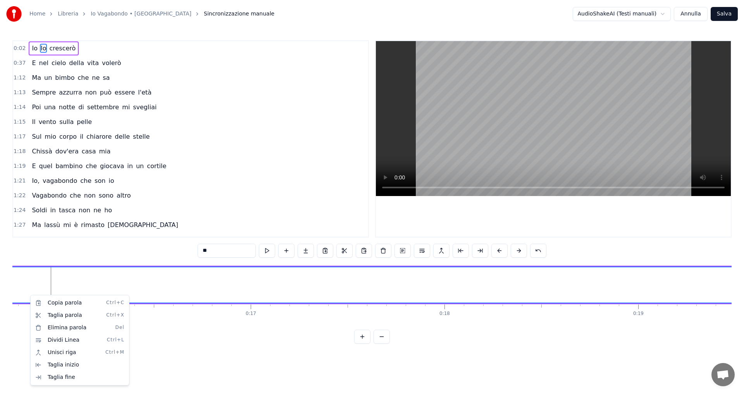
scroll to position [0, 3057]
click at [74, 307] on div "Copia parola Ctrl+C" at bounding box center [79, 303] width 95 height 12
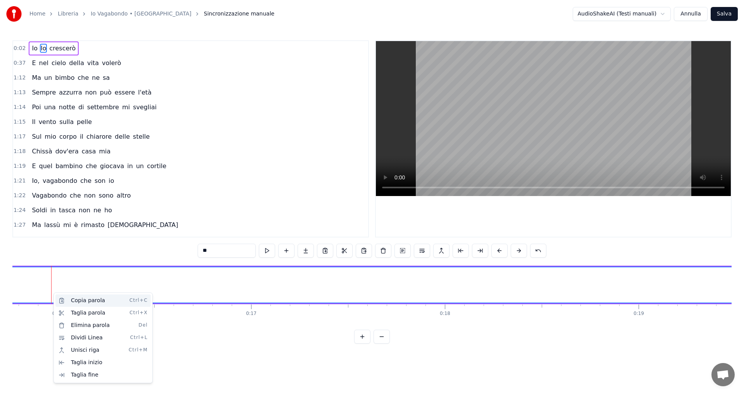
click at [81, 302] on div "Copia parola Ctrl+C" at bounding box center [102, 301] width 95 height 12
click at [63, 293] on div "Copia parola Ctrl+C" at bounding box center [102, 294] width 95 height 12
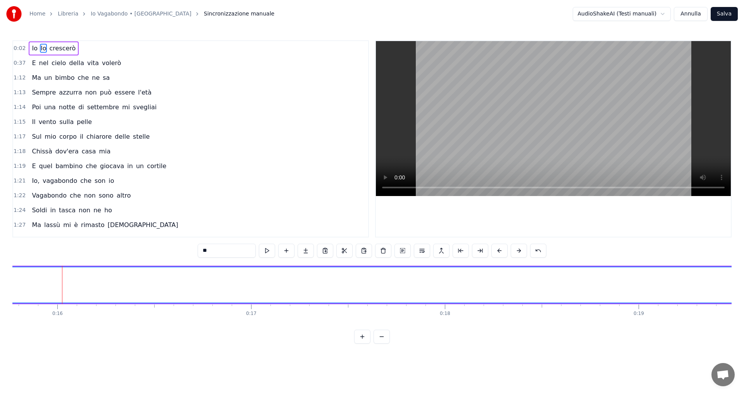
drag, startPoint x: 217, startPoint y: 251, endPoint x: 200, endPoint y: 250, distance: 17.5
click at [200, 250] on input "**" at bounding box center [227, 251] width 58 height 14
type input "*********"
click at [270, 252] on button at bounding box center [267, 251] width 16 height 14
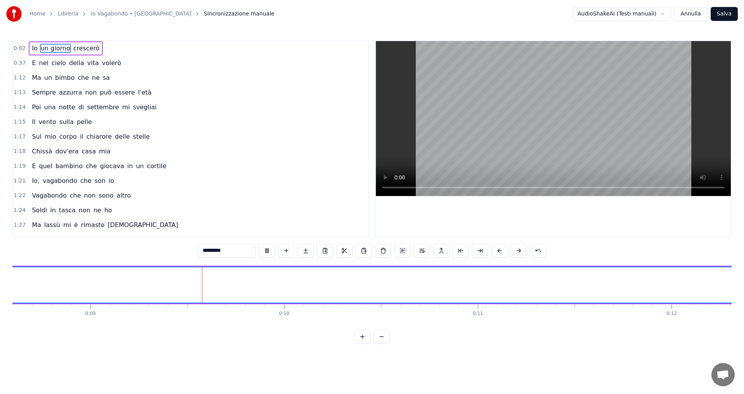
scroll to position [0, 1667]
click at [666, 12] on html "Home Libreria Io Vagabondo • Nomadi Sincronizzazione manuale AudioShakeAI (Test…" at bounding box center [372, 178] width 744 height 356
click at [666, 15] on html "Home Libreria Io Vagabondo • Nomadi Sincronizzazione manuale AudioShakeAI (Test…" at bounding box center [372, 178] width 744 height 356
click at [401, 251] on button at bounding box center [403, 251] width 16 height 14
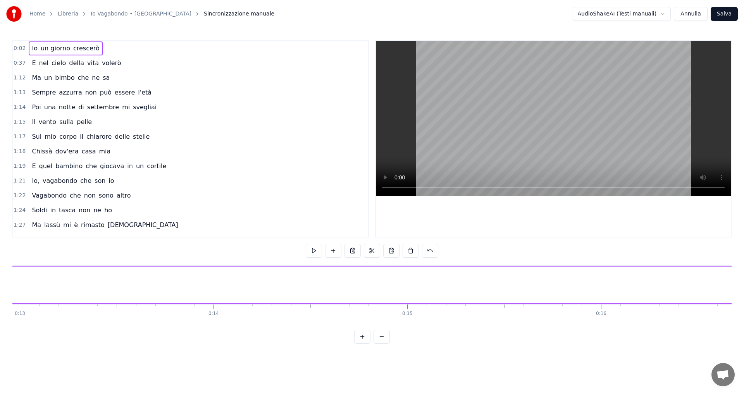
scroll to position [0, 2753]
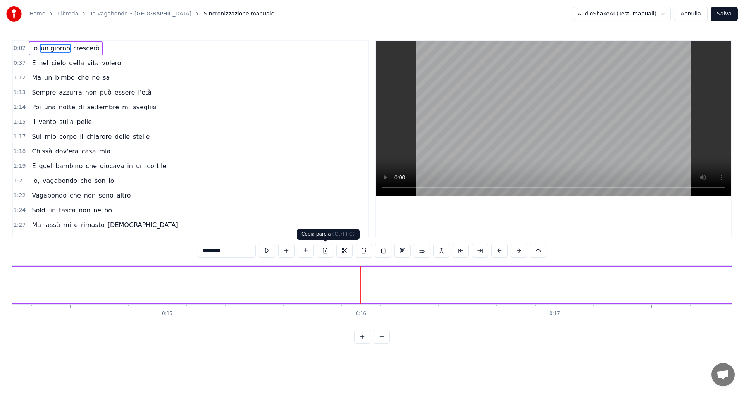
click at [323, 251] on button at bounding box center [325, 251] width 16 height 14
click at [403, 250] on button at bounding box center [403, 251] width 16 height 14
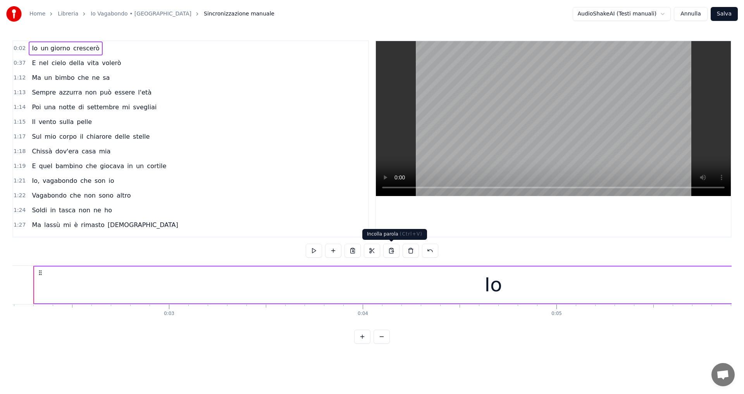
scroll to position [0, 407]
click at [60, 273] on icon at bounding box center [58, 273] width 6 height 6
click at [59, 273] on circle at bounding box center [59, 273] width 0 height 0
